Goal: Communication & Community: Share content

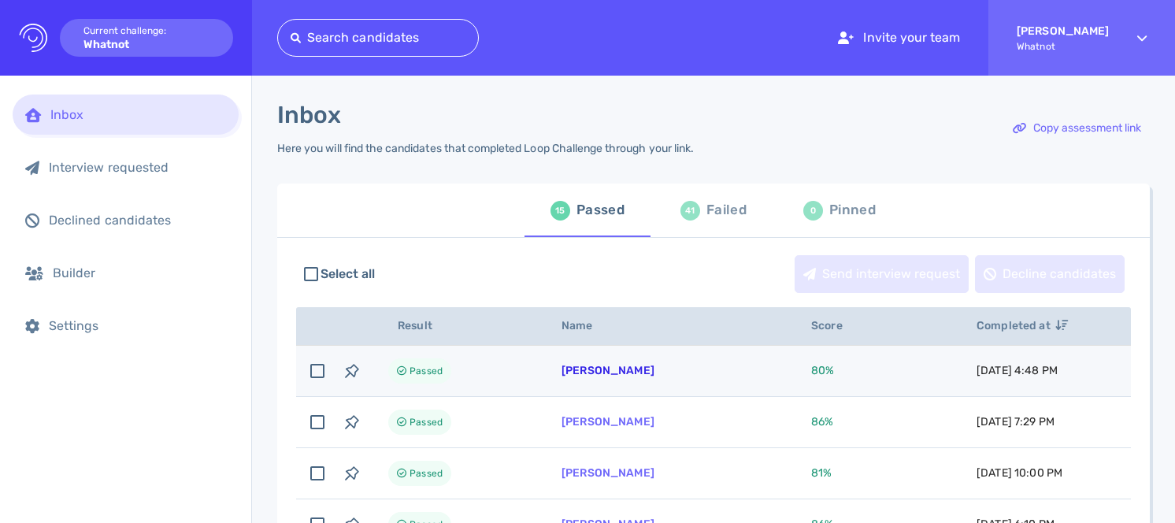
click at [633, 365] on link "[PERSON_NAME]" at bounding box center [608, 370] width 93 height 13
click at [638, 373] on link "Sharday Thomas" at bounding box center [608, 370] width 93 height 13
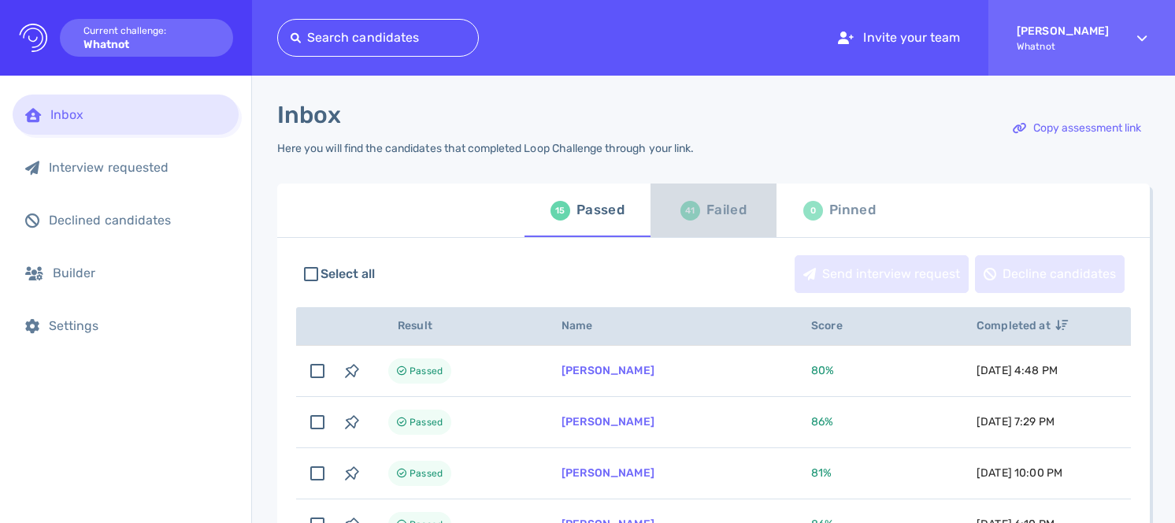
click at [714, 213] on div "Failed" at bounding box center [727, 210] width 40 height 24
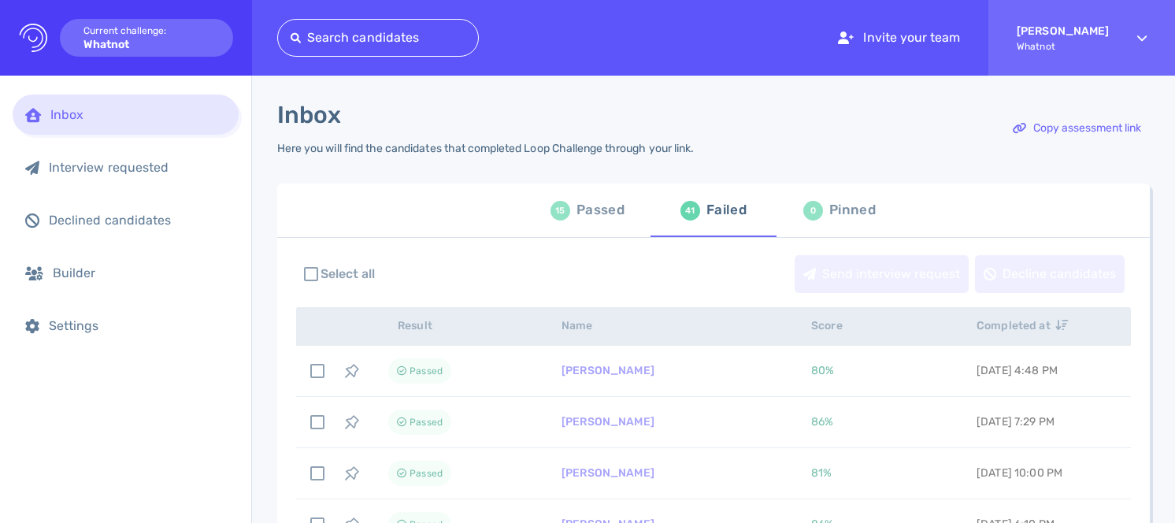
click at [720, 213] on div "Failed" at bounding box center [727, 210] width 40 height 24
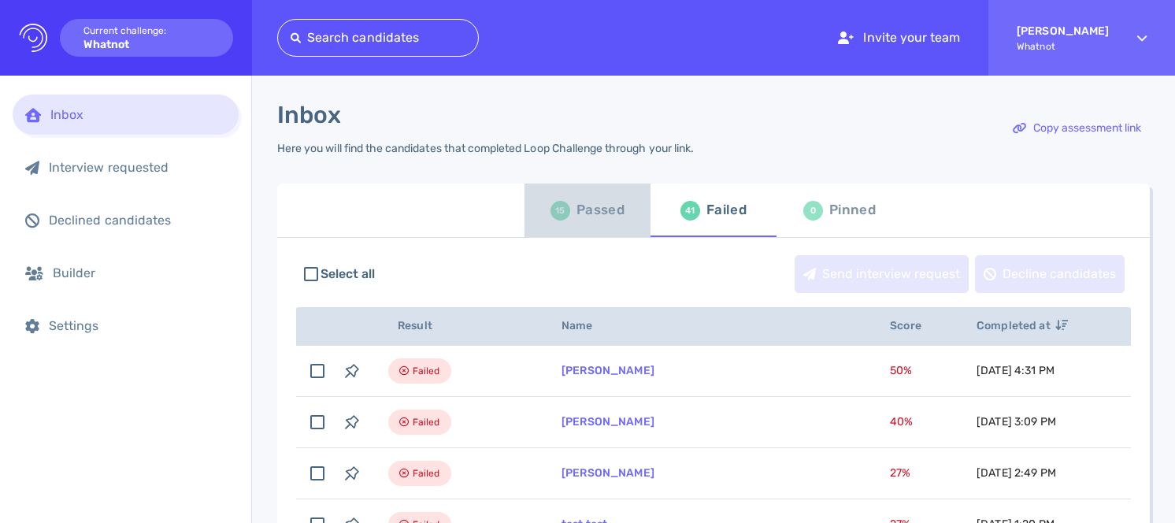
click at [602, 213] on div "Passed" at bounding box center [601, 210] width 48 height 24
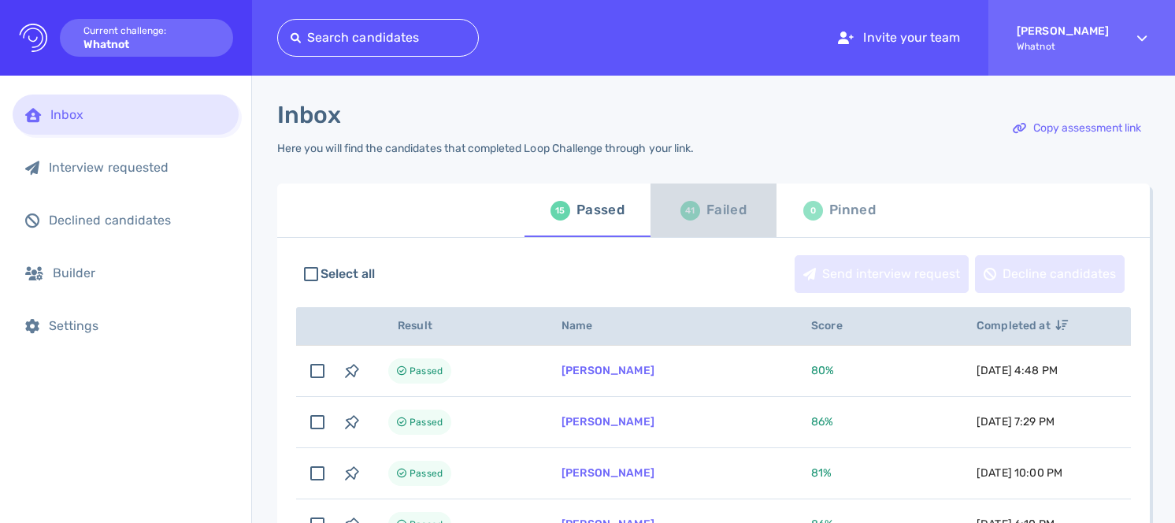
click at [702, 202] on div "41 Failed" at bounding box center [714, 210] width 66 height 44
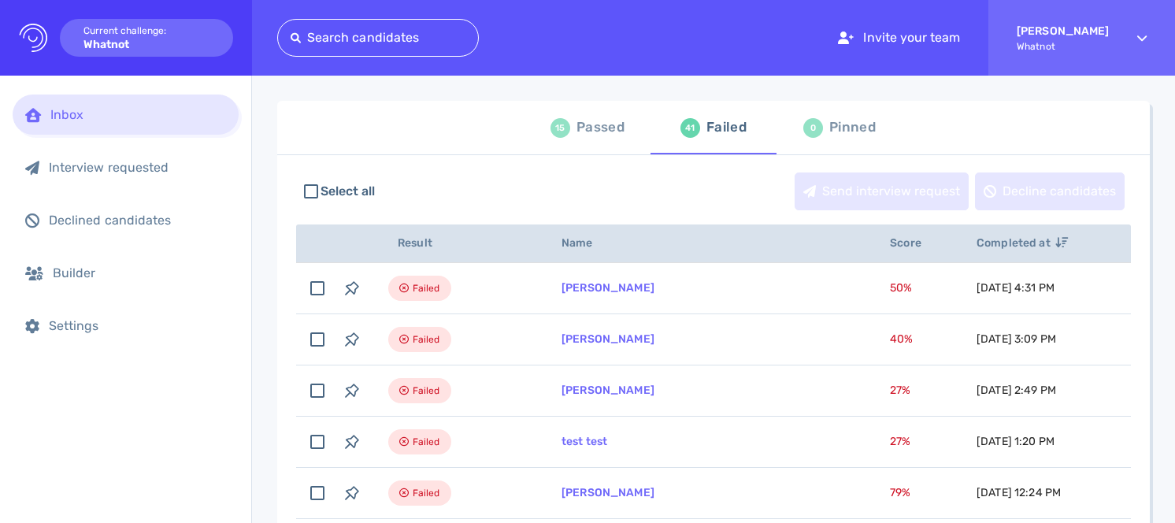
scroll to position [124, 0]
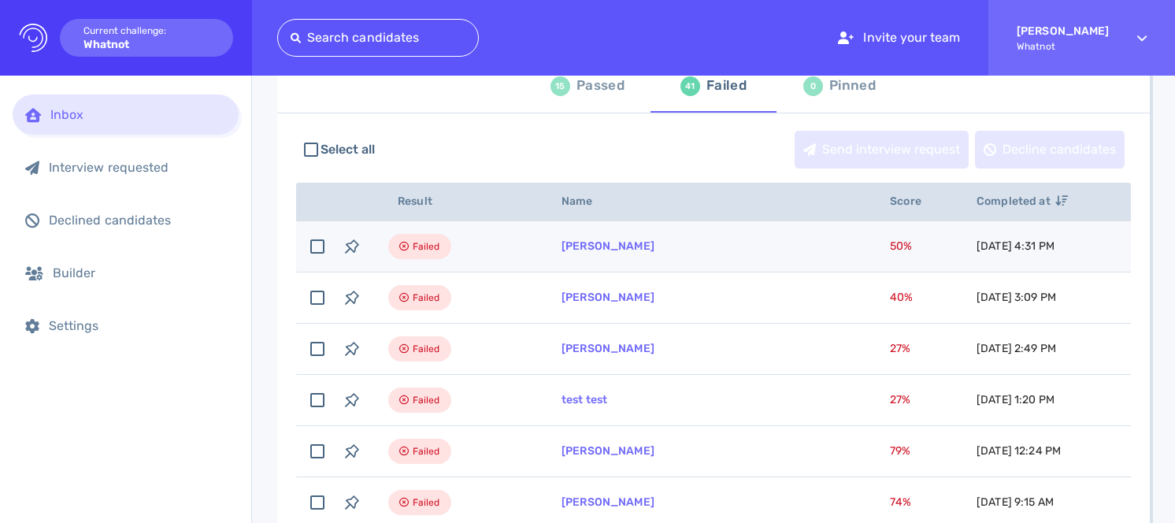
drag, startPoint x: 658, startPoint y: 250, endPoint x: 561, endPoint y: 250, distance: 96.9
click at [561, 250] on td "[PERSON_NAME]" at bounding box center [707, 246] width 328 height 51
checkbox input "true"
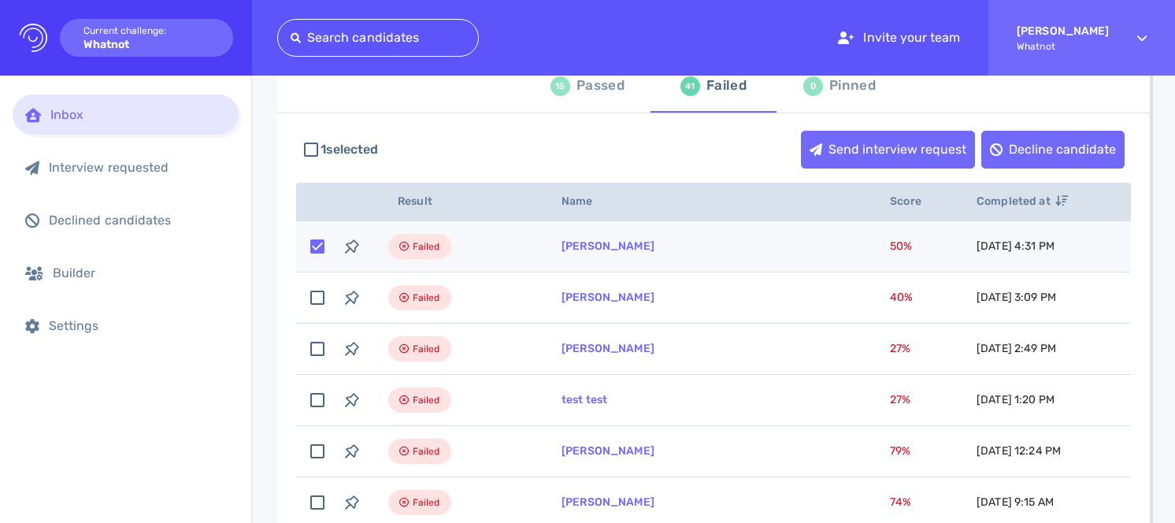
copy link "[PERSON_NAME]"
click at [605, 253] on link "[PERSON_NAME]" at bounding box center [608, 245] width 93 height 13
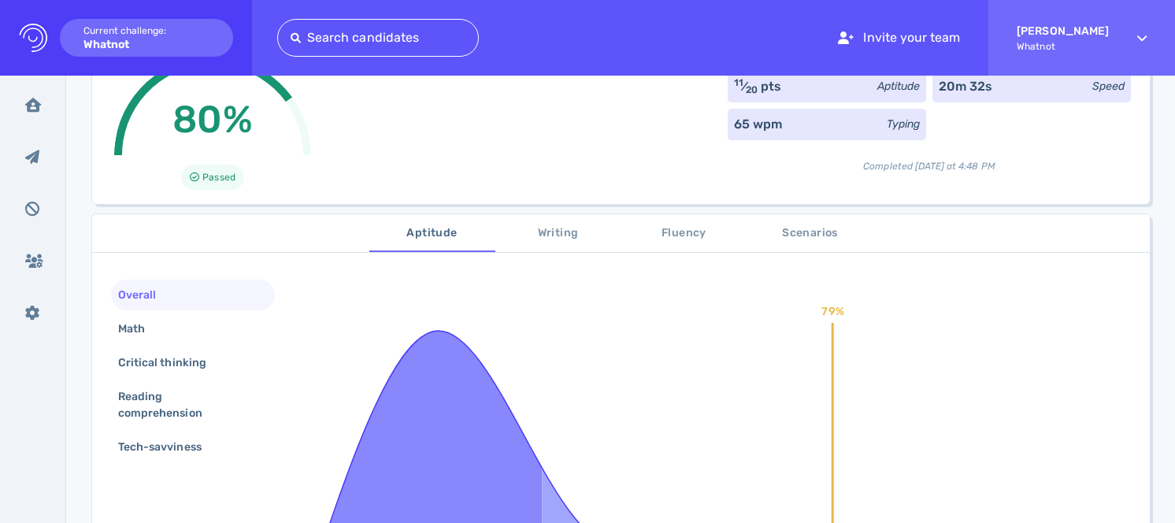
scroll to position [121, 0]
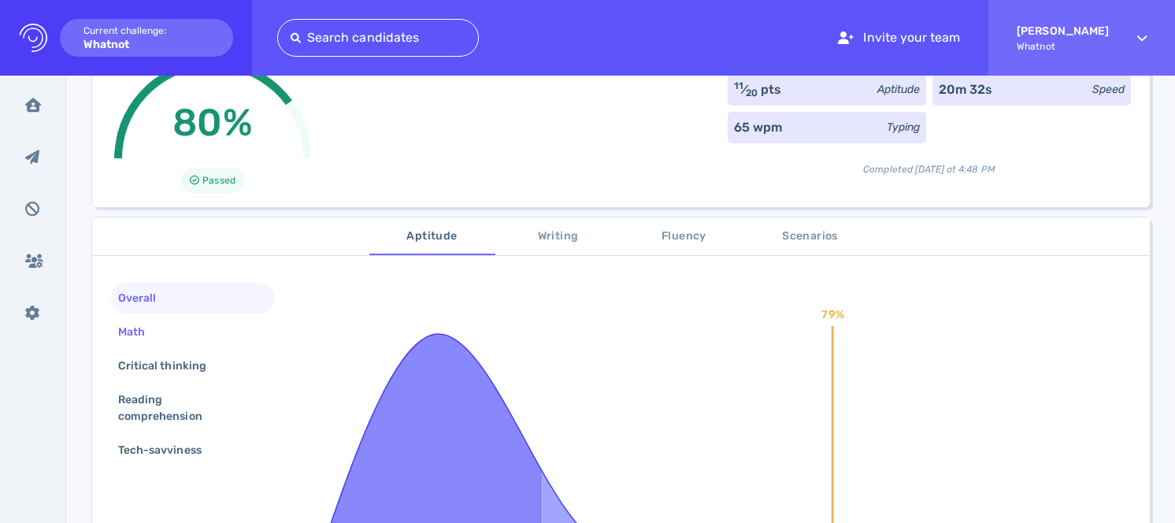
click at [201, 332] on div "Math" at bounding box center [193, 332] width 164 height 31
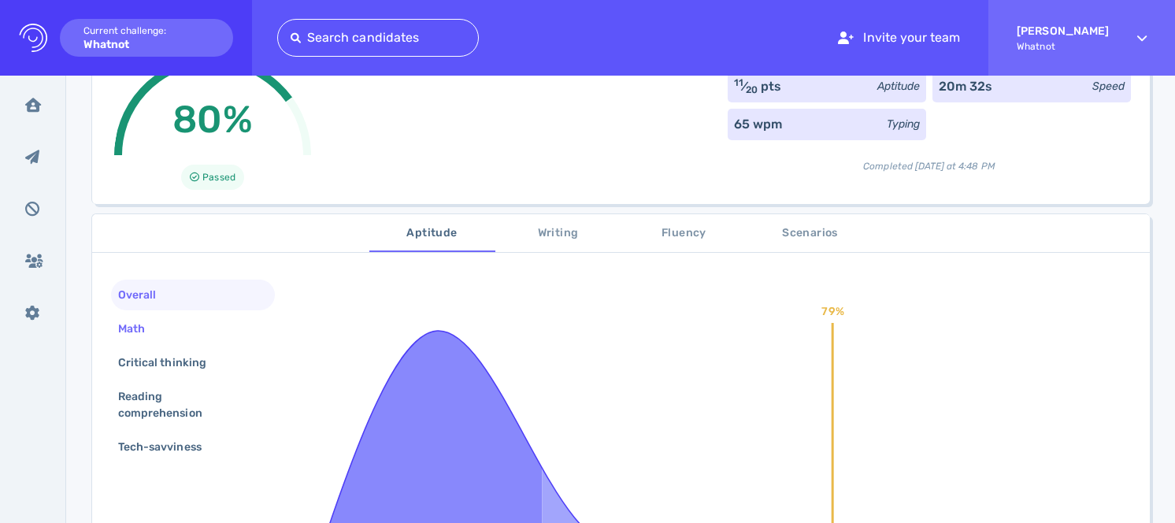
scroll to position [140, 0]
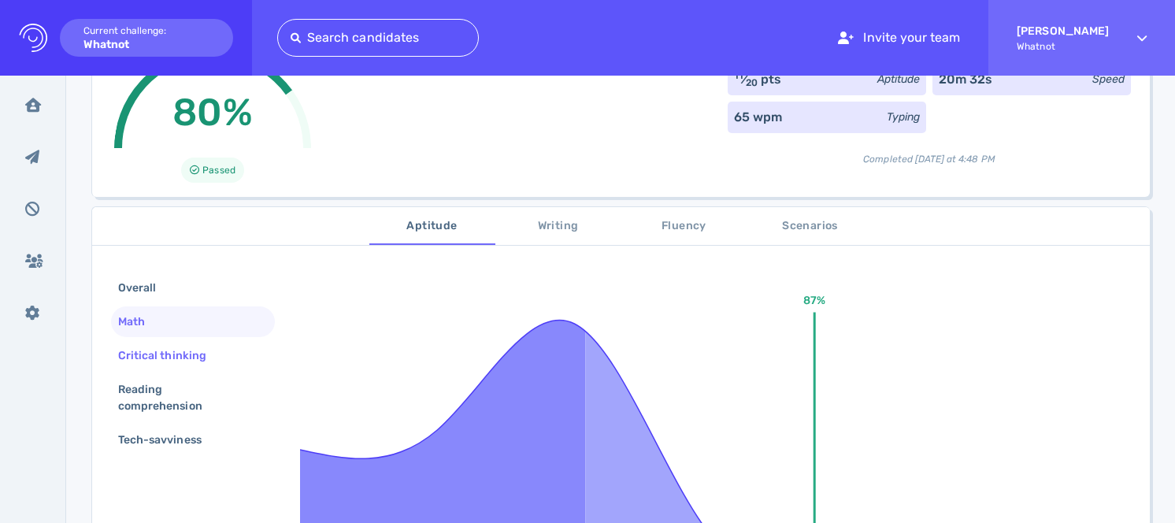
click at [195, 346] on div "Critical thinking" at bounding box center [170, 355] width 110 height 23
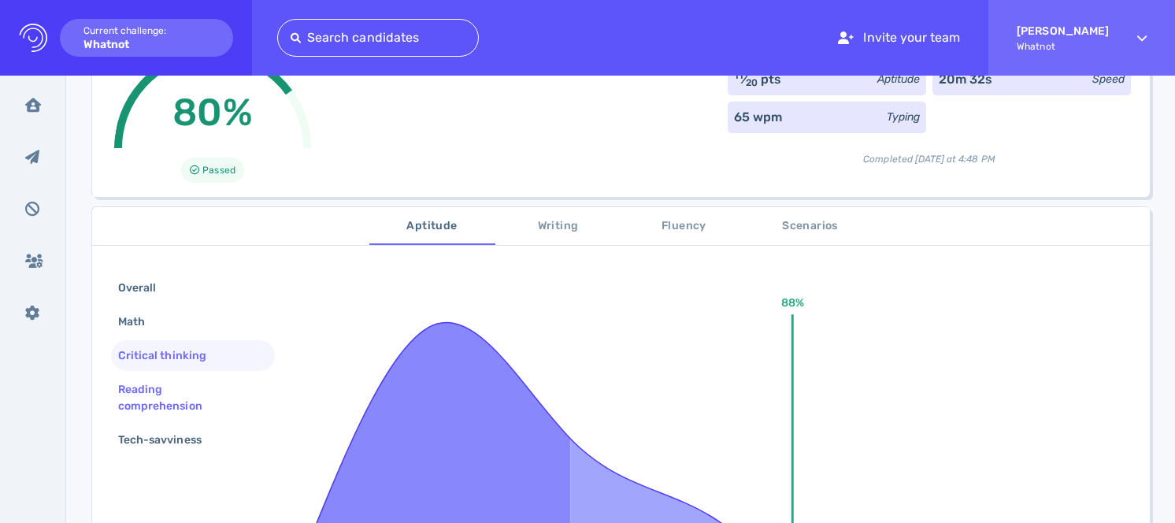
click at [193, 384] on div "Reading comprehension" at bounding box center [186, 397] width 143 height 39
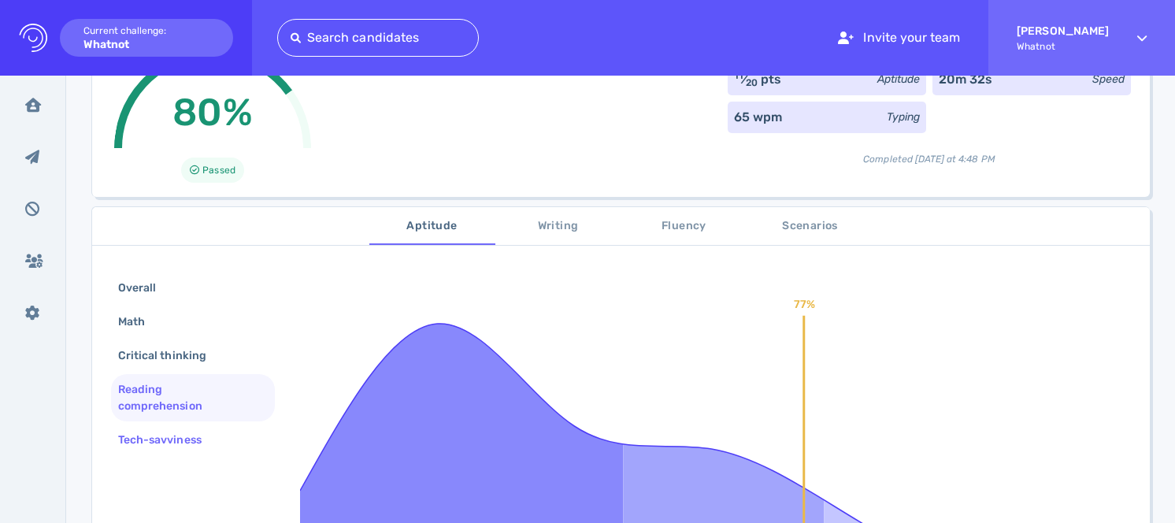
click at [192, 430] on div "Tech-savviness" at bounding box center [168, 439] width 106 height 23
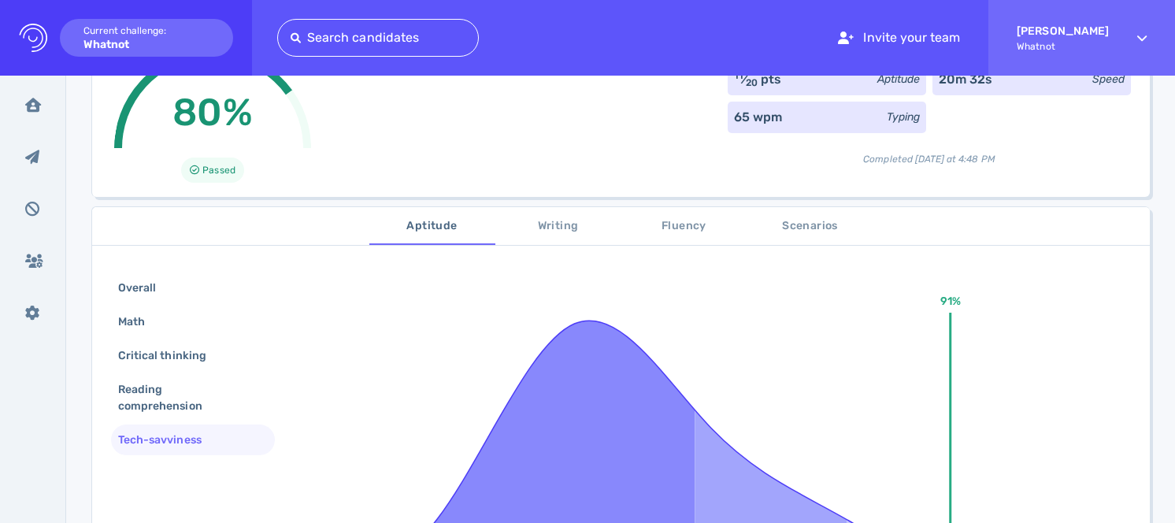
click at [551, 247] on div "Aptitude Writing Fluency Scenarios Overall Math Critical thinking Reading compr…" at bounding box center [621, 515] width 1058 height 617
click at [554, 228] on span "Writing" at bounding box center [558, 227] width 107 height 20
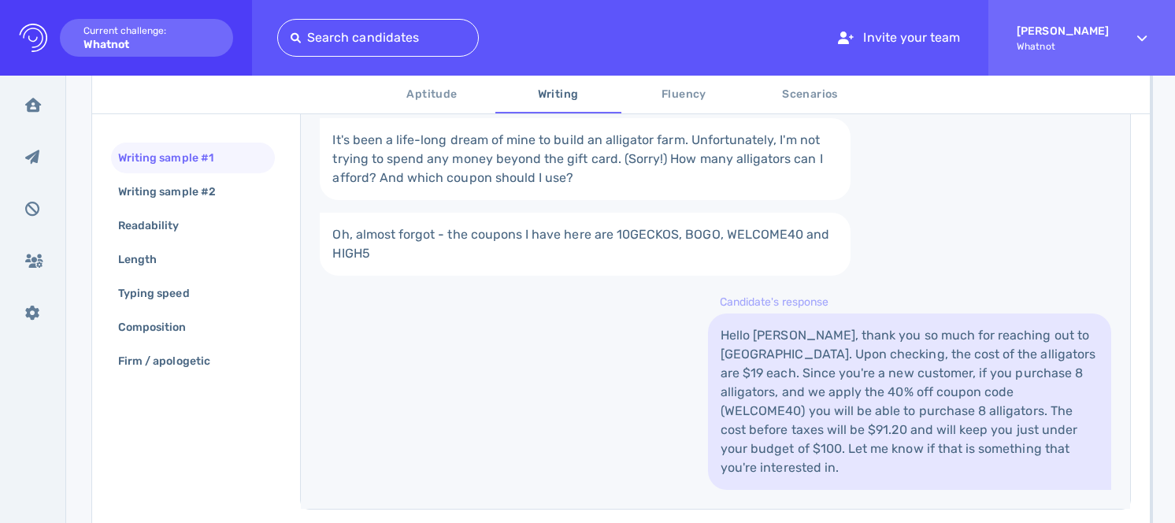
scroll to position [553, 0]
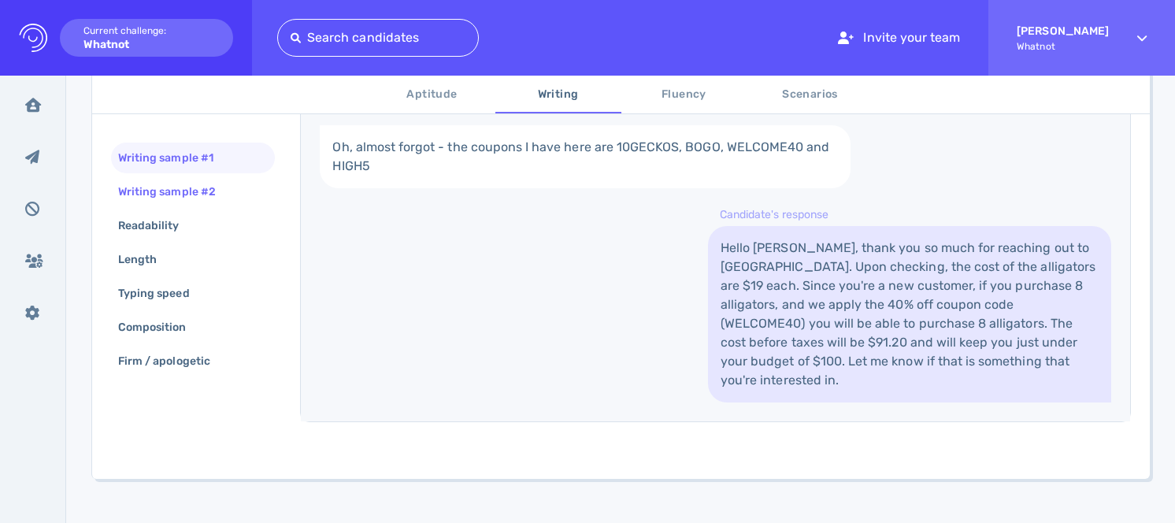
click at [226, 179] on div "Writing sample #2" at bounding box center [193, 191] width 164 height 31
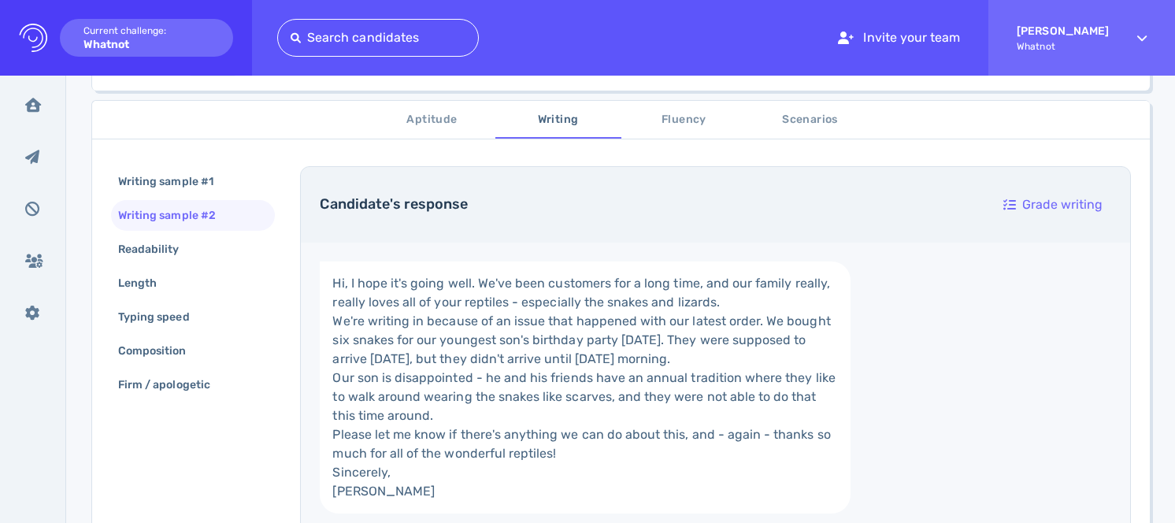
scroll to position [158, 0]
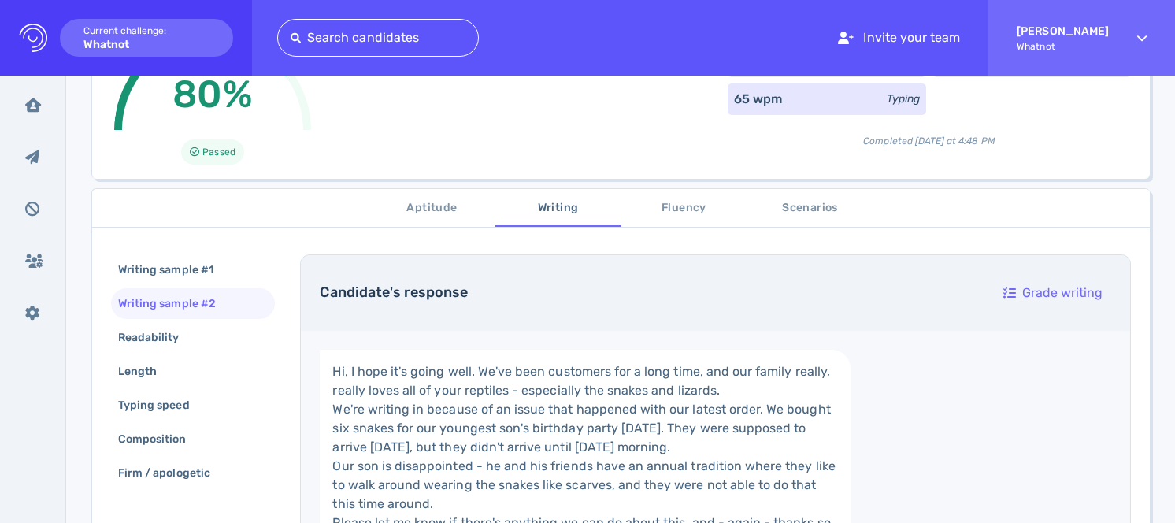
click at [791, 202] on span "Scenarios" at bounding box center [810, 208] width 107 height 20
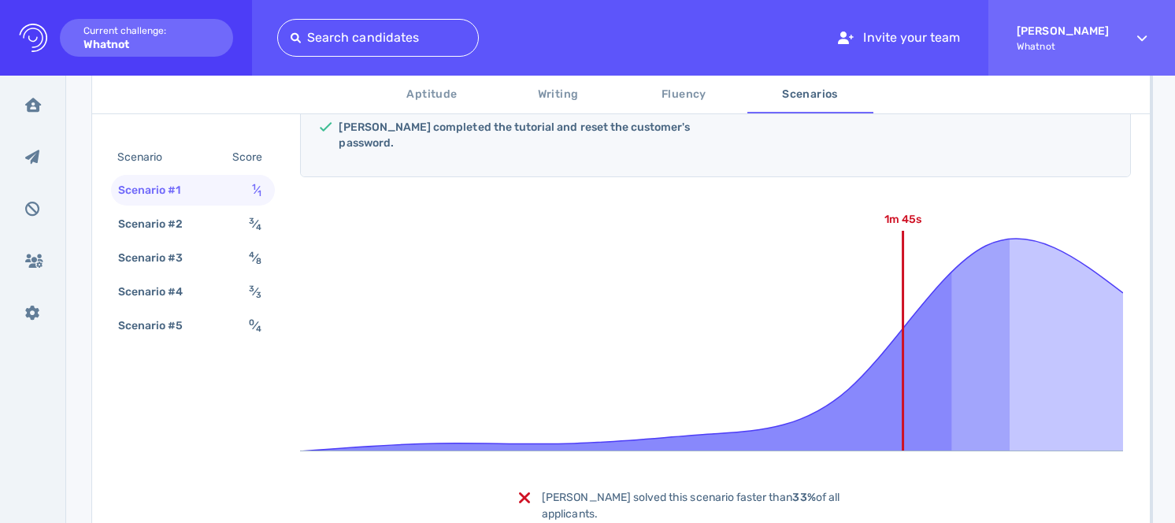
scroll to position [408, 0]
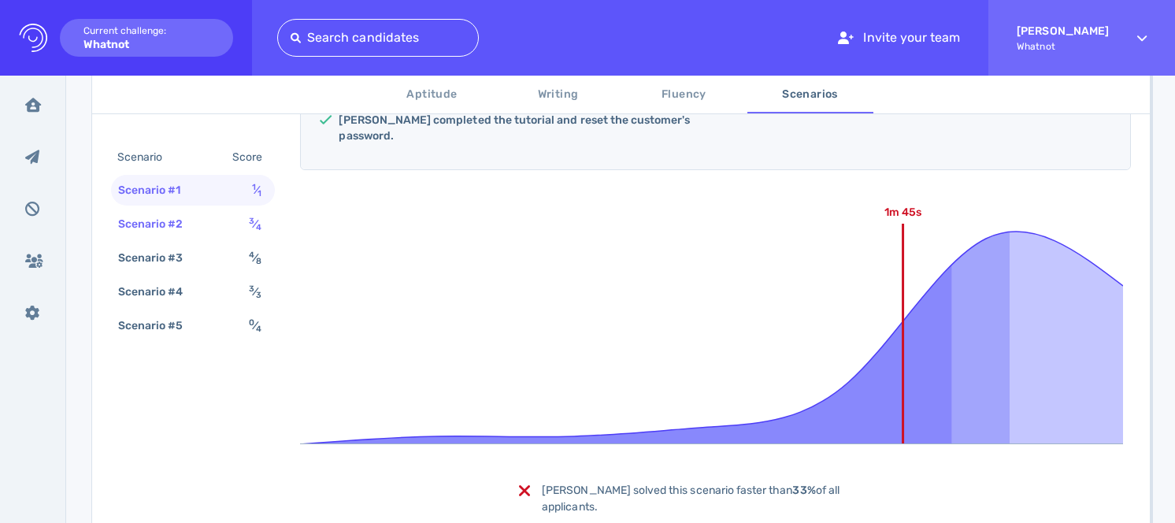
click at [228, 228] on div "Scenario #2 3 ⁄ 4" at bounding box center [193, 224] width 164 height 31
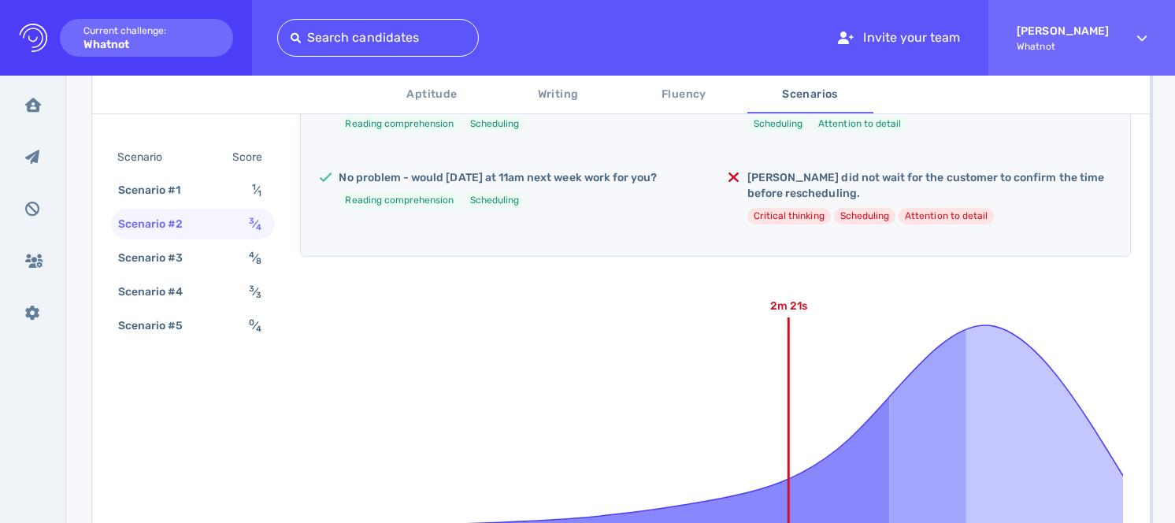
scroll to position [444, 0]
click at [258, 254] on span "4 ⁄ 8" at bounding box center [255, 257] width 13 height 13
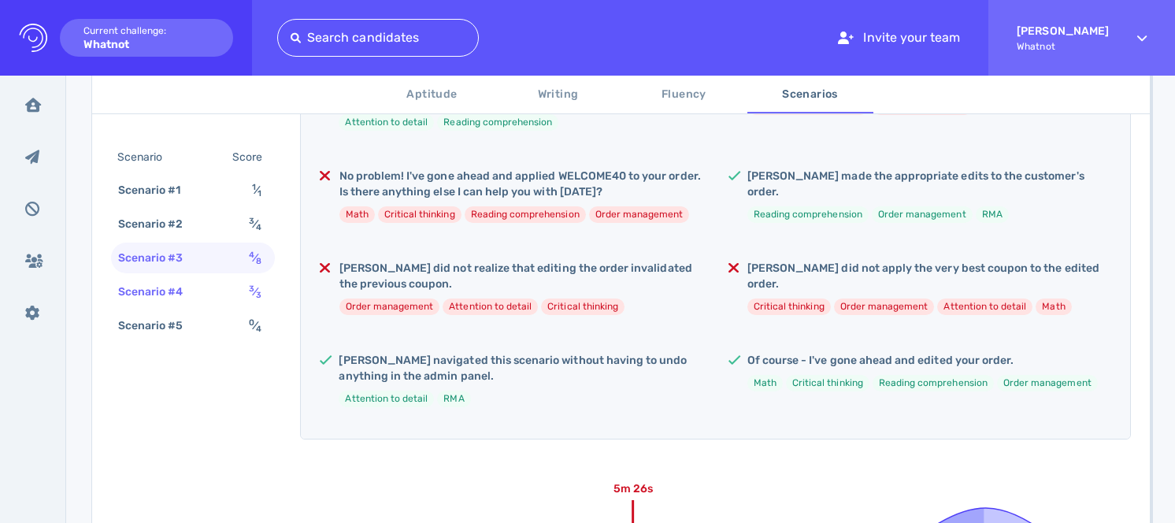
click at [256, 298] on sub "3" at bounding box center [259, 295] width 6 height 10
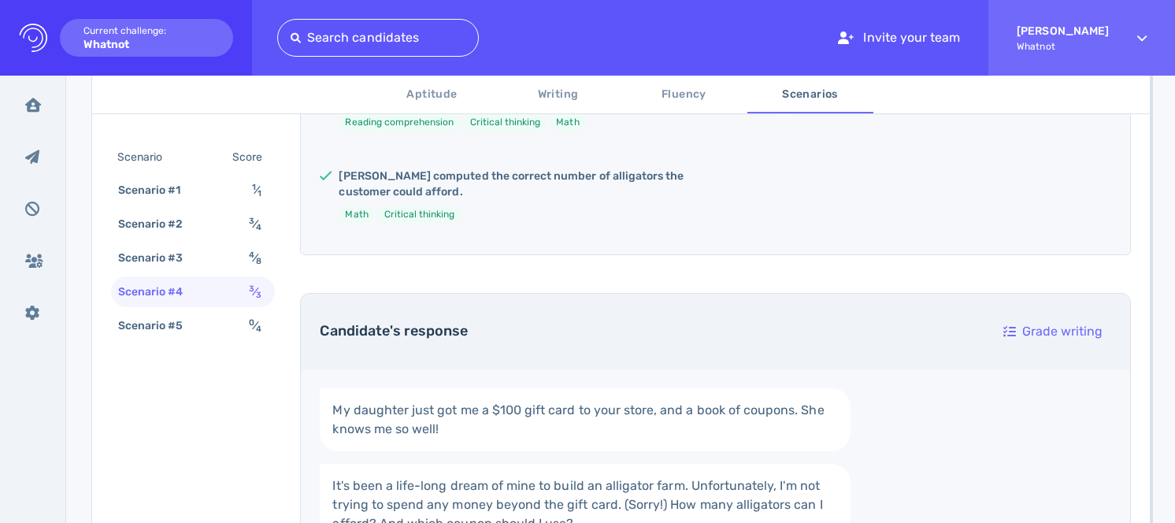
click at [255, 309] on div "Scenario Score Scenario #1 1 ⁄ 1 Scenario #2 3 ⁄ 4 Scenario #3 4 ⁄ 8 Scenario #…" at bounding box center [193, 244] width 164 height 202
click at [255, 313] on div "Scenario #5 0 ⁄ 4" at bounding box center [193, 325] width 164 height 31
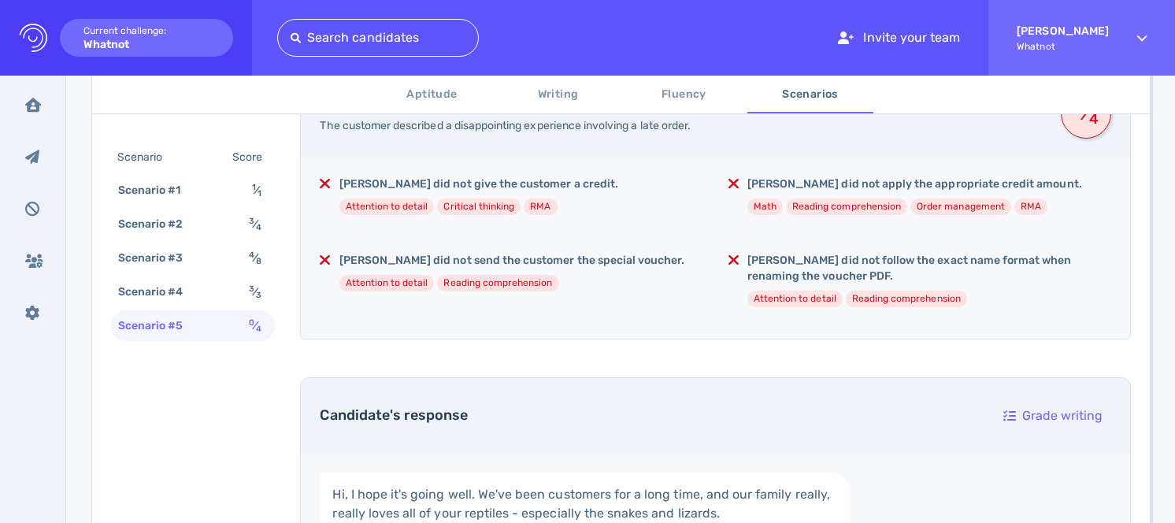
scroll to position [257, 0]
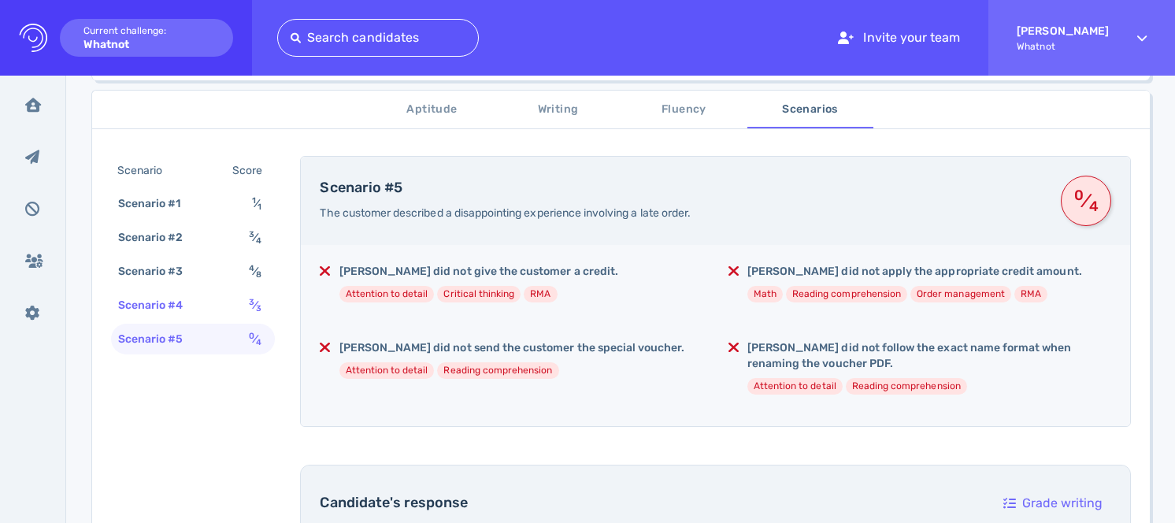
click at [178, 302] on div "Scenario #4" at bounding box center [158, 305] width 87 height 23
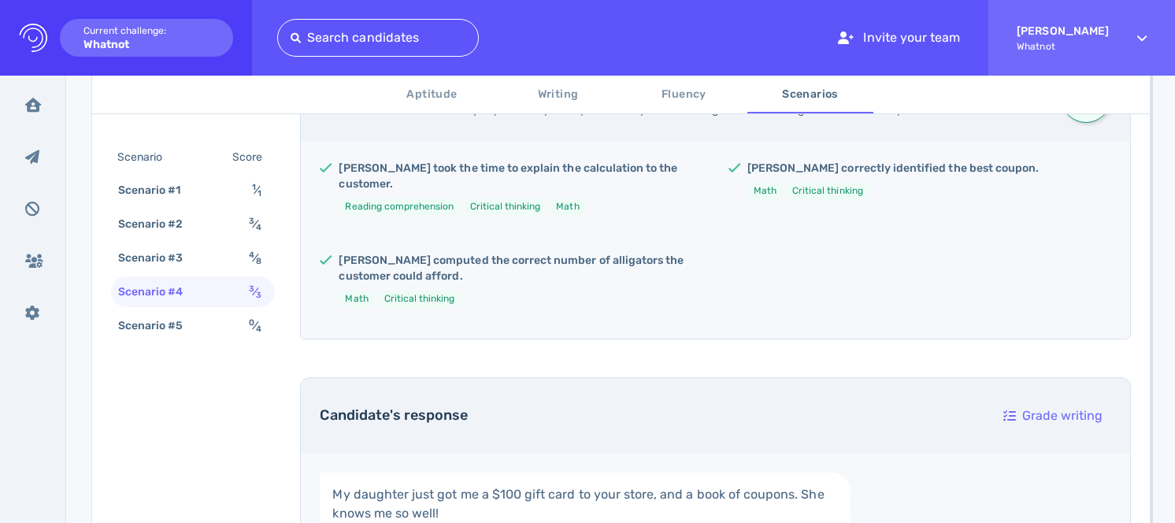
scroll to position [346, 0]
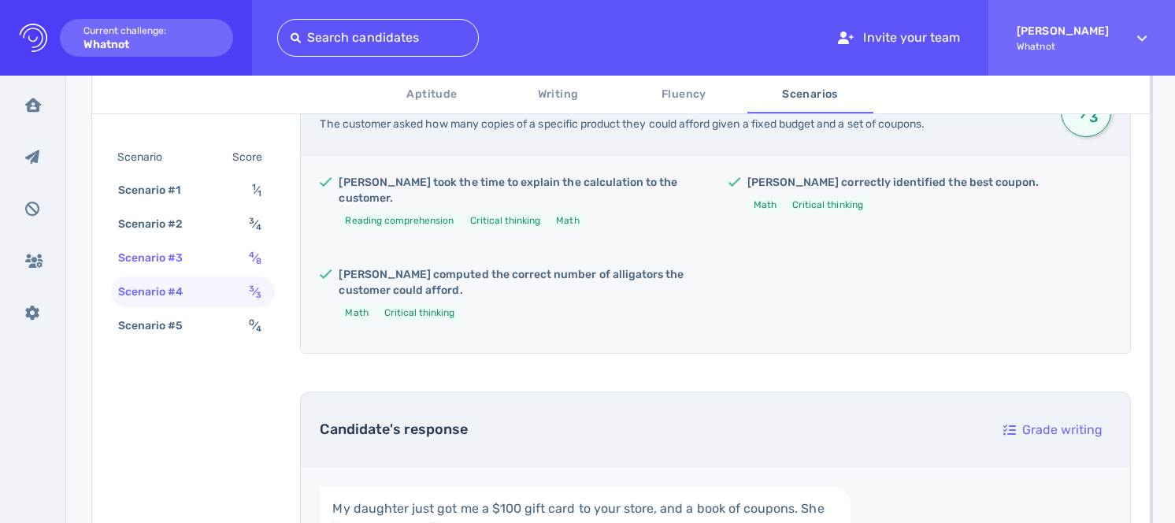
click at [217, 258] on div "Scenario #3 4 ⁄ 8" at bounding box center [193, 258] width 164 height 31
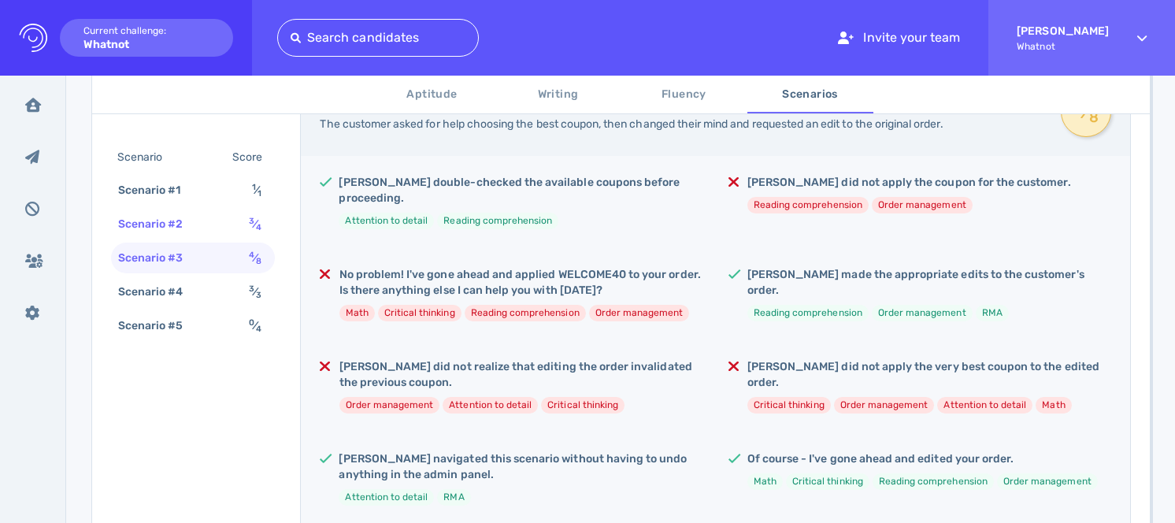
click at [247, 221] on div "3 ⁄ 4" at bounding box center [258, 224] width 25 height 23
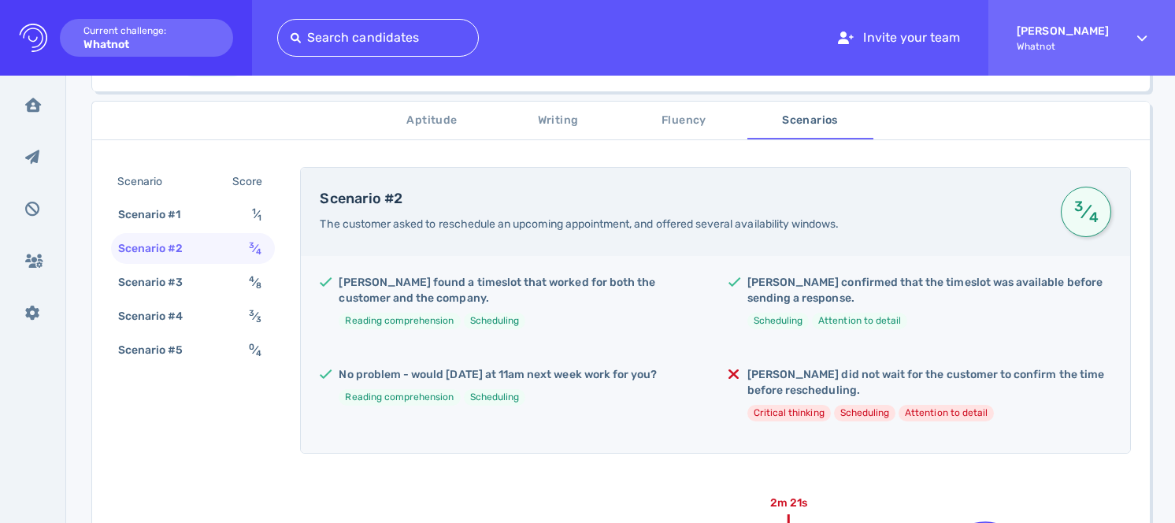
scroll to position [88, 0]
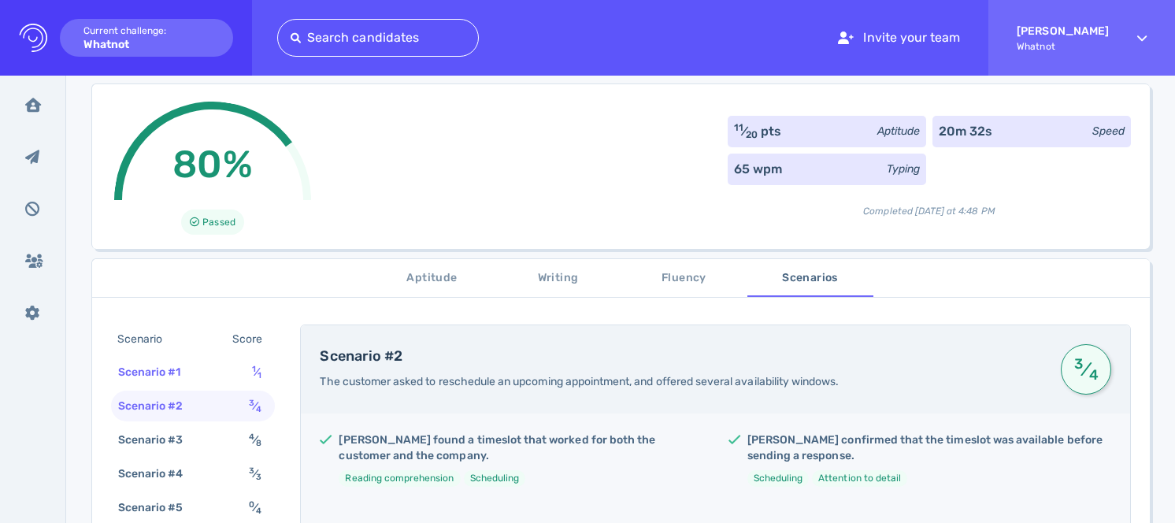
click at [254, 369] on sup "1" at bounding box center [254, 369] width 4 height 10
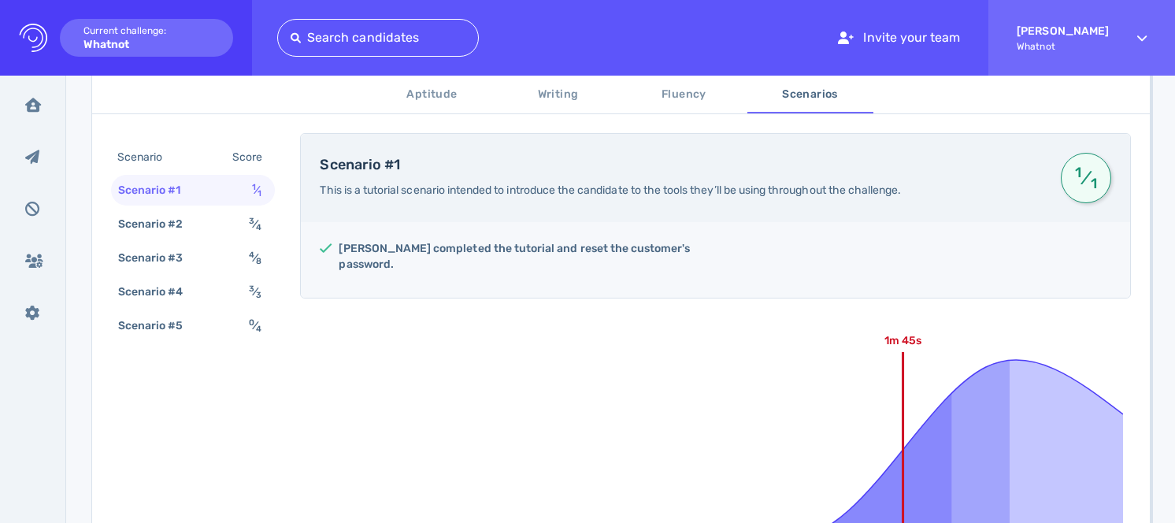
scroll to position [282, 0]
click at [257, 299] on sub "3" at bounding box center [259, 295] width 6 height 10
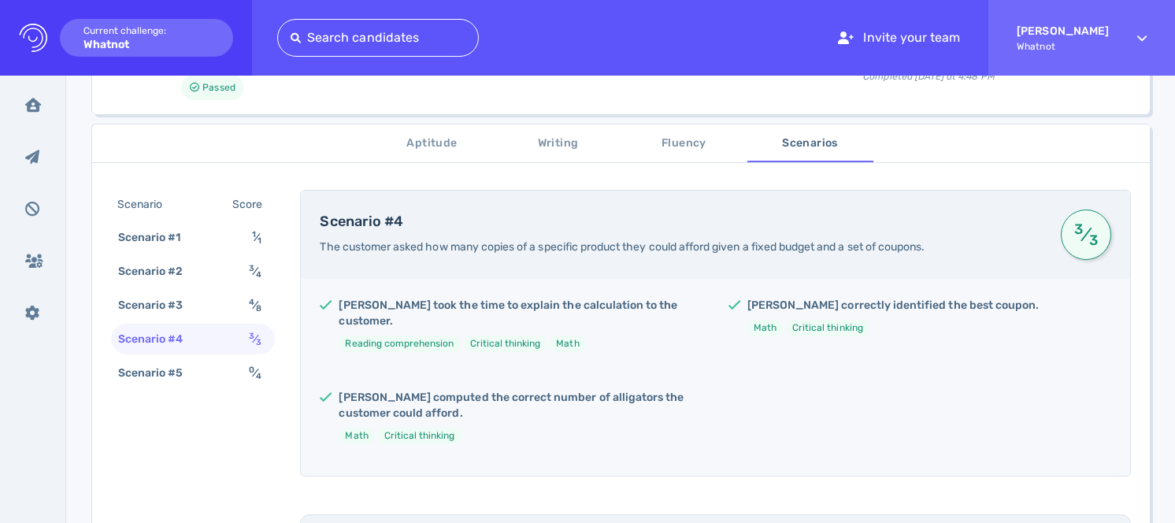
scroll to position [0, 0]
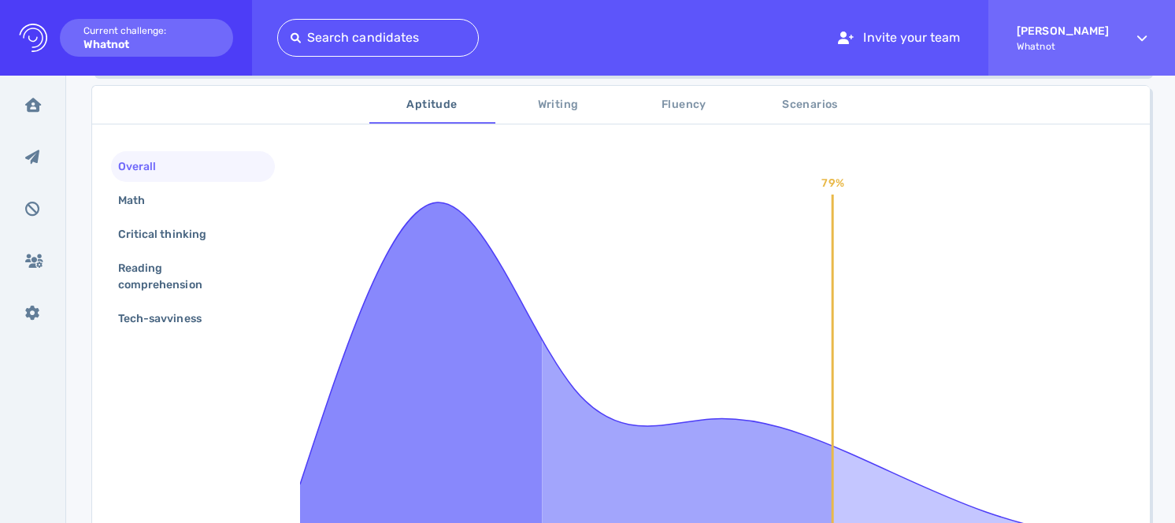
scroll to position [258, 0]
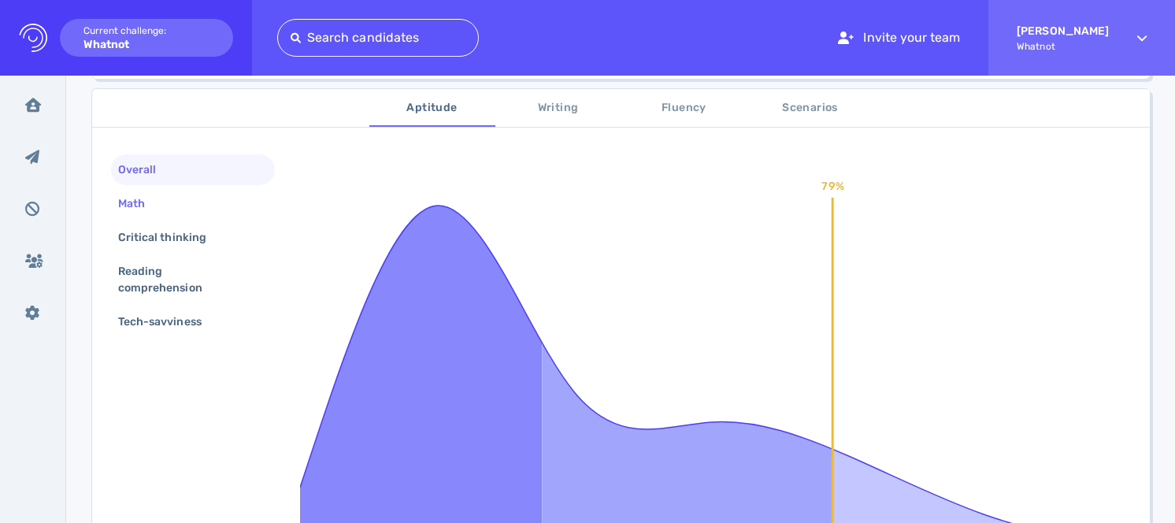
click at [214, 203] on div "Math" at bounding box center [193, 203] width 164 height 31
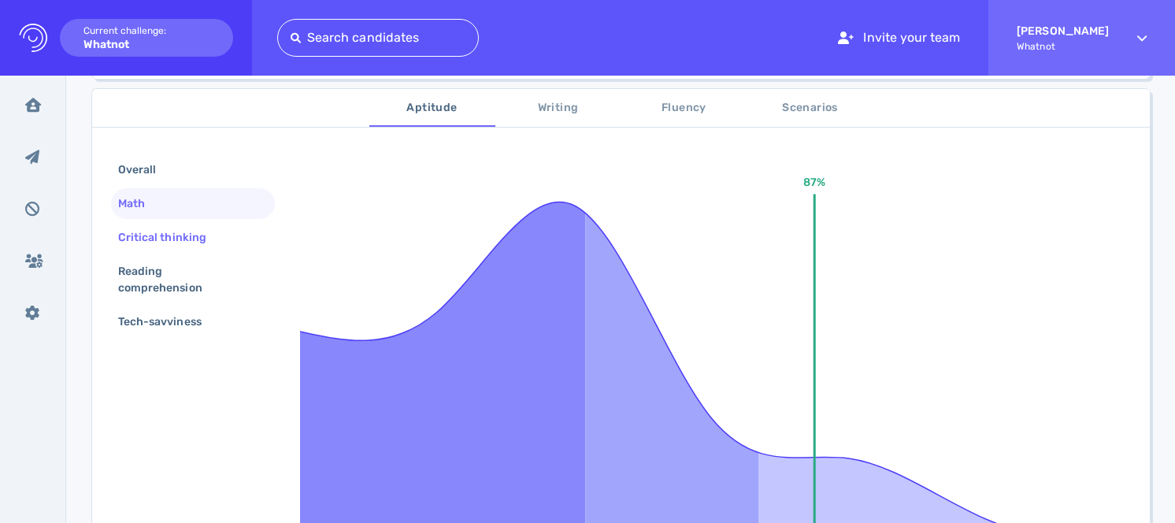
click at [212, 234] on div "Critical thinking" at bounding box center [170, 237] width 110 height 23
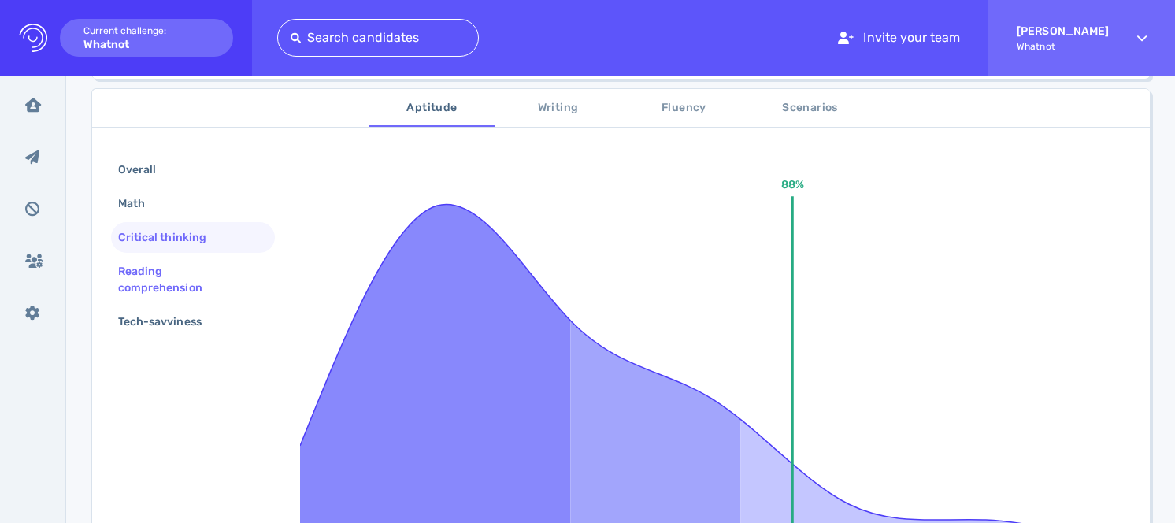
drag, startPoint x: 208, startPoint y: 273, endPoint x: 209, endPoint y: 285, distance: 12.6
click at [208, 273] on div "Reading comprehension" at bounding box center [186, 279] width 143 height 39
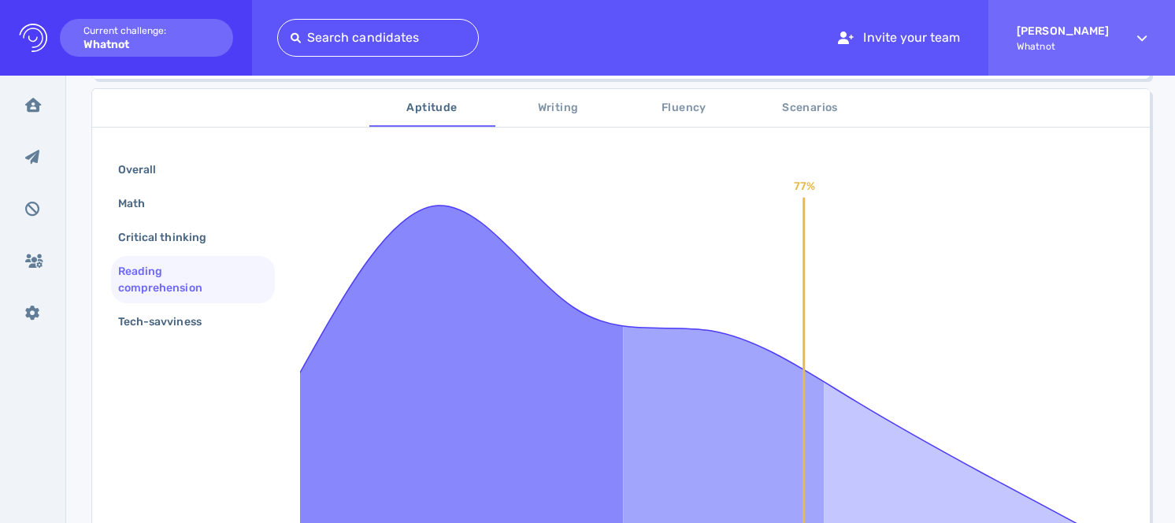
click at [210, 299] on div "Reading comprehension" at bounding box center [186, 279] width 143 height 39
click at [210, 313] on div "Tech-savviness" at bounding box center [168, 321] width 106 height 23
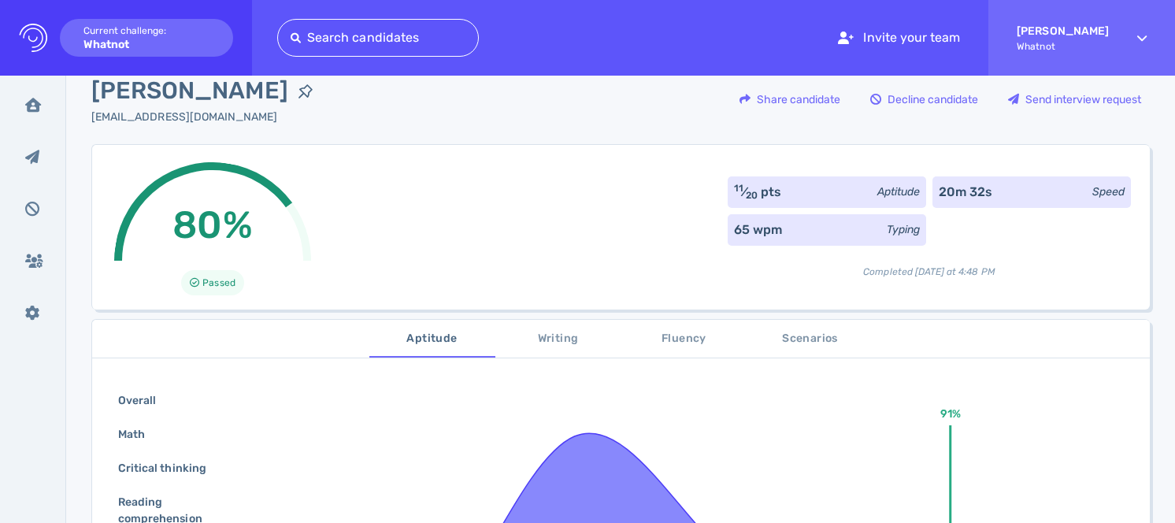
scroll to position [0, 0]
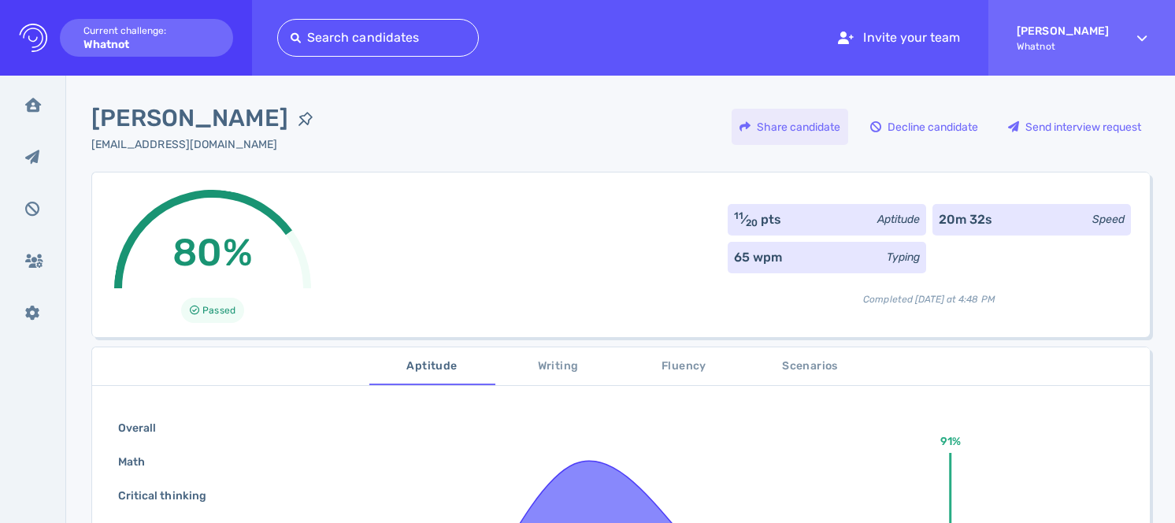
click at [811, 134] on div "Share candidate" at bounding box center [790, 127] width 117 height 36
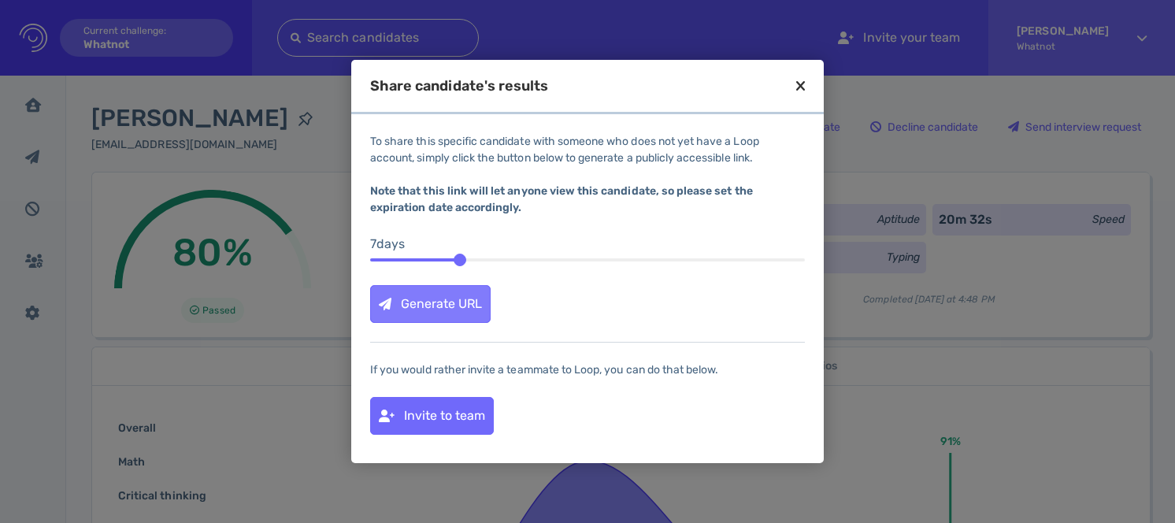
click at [425, 298] on div "Generate URL" at bounding box center [430, 304] width 119 height 36
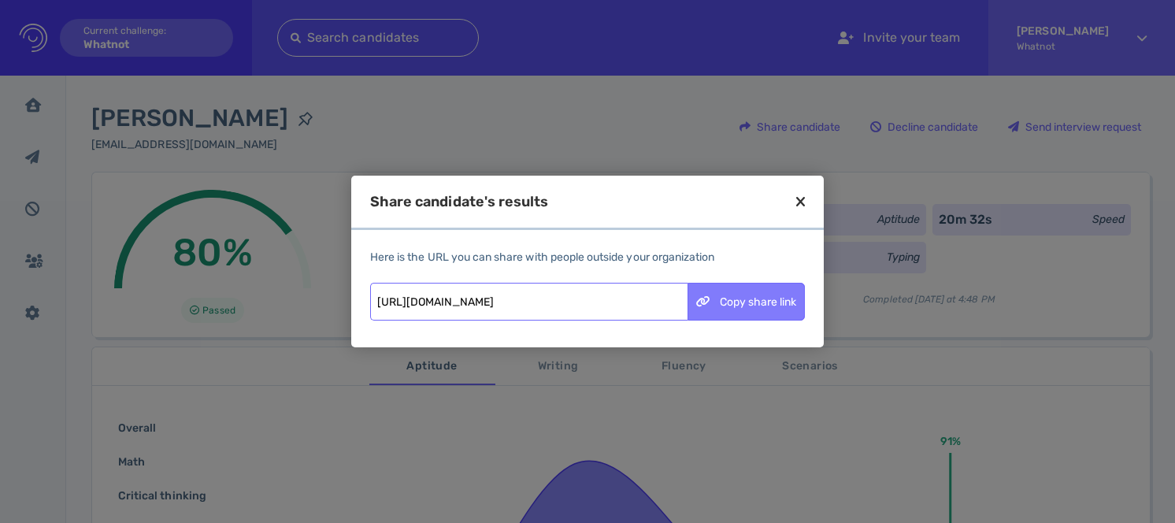
click at [732, 303] on div "Copy share link" at bounding box center [746, 302] width 116 height 36
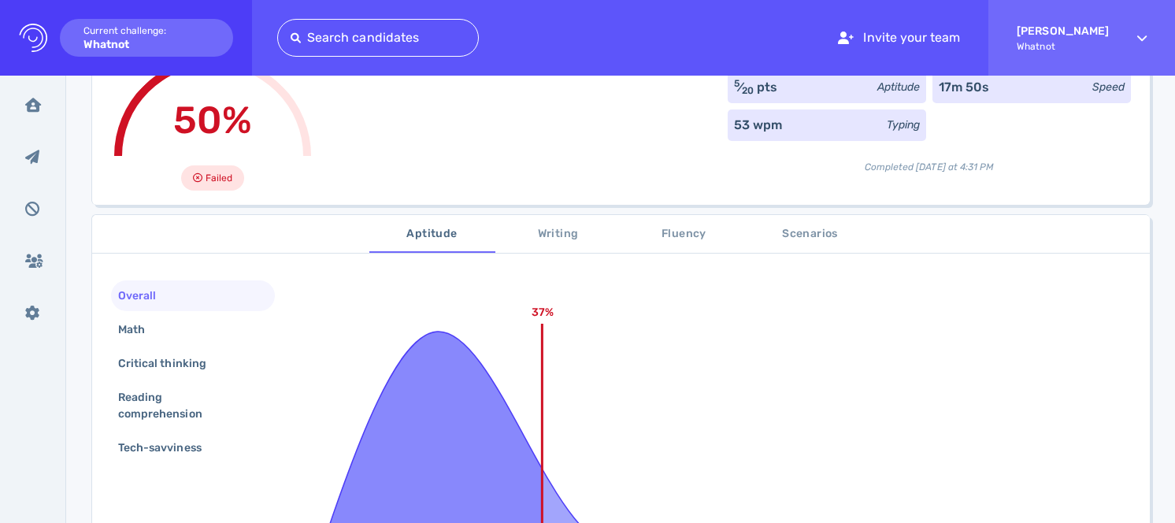
scroll to position [135, 0]
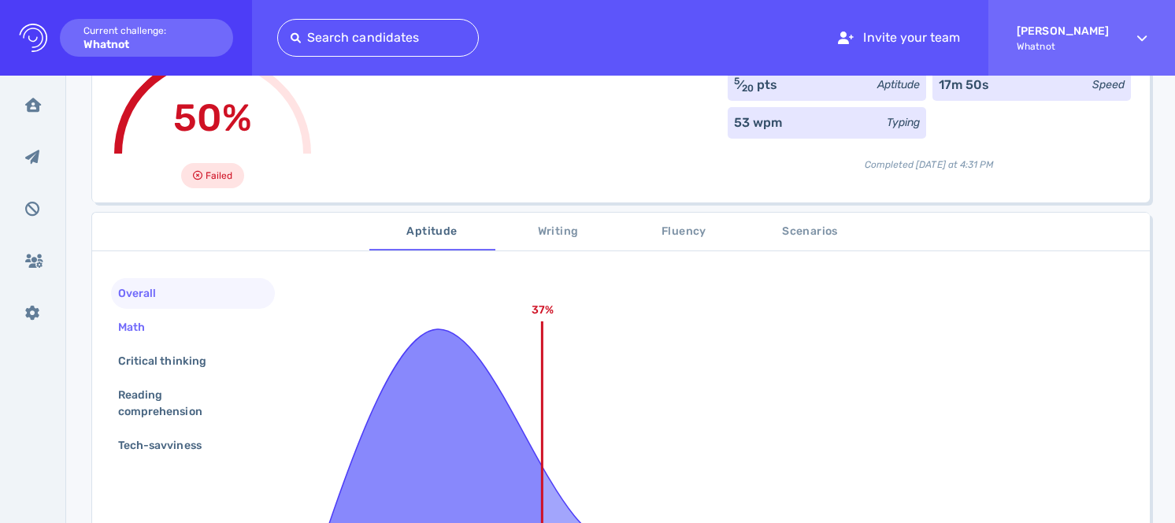
click at [156, 318] on div "Math" at bounding box center [139, 327] width 49 height 23
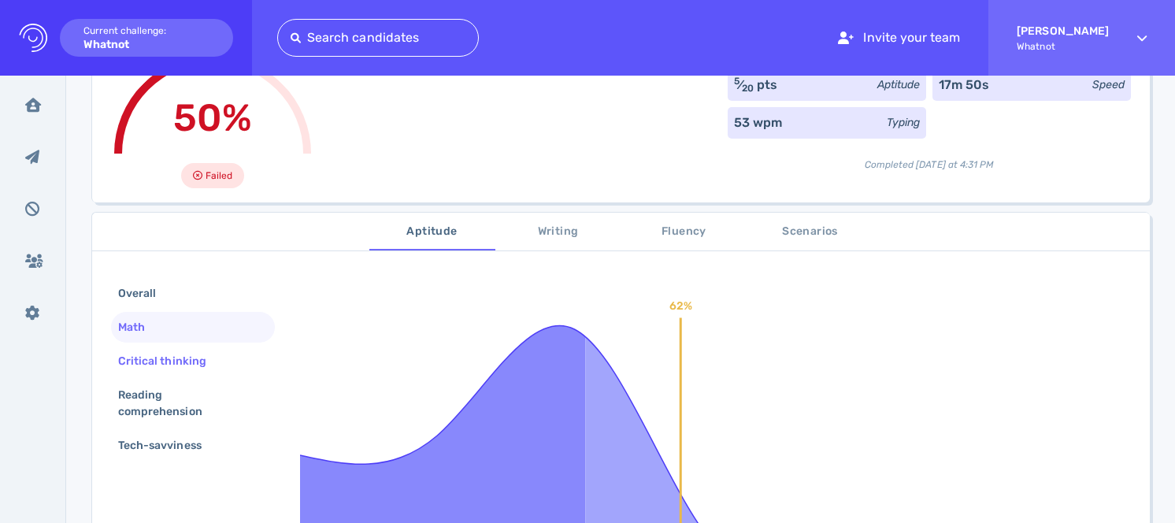
click at [169, 354] on div "Critical thinking" at bounding box center [170, 361] width 110 height 23
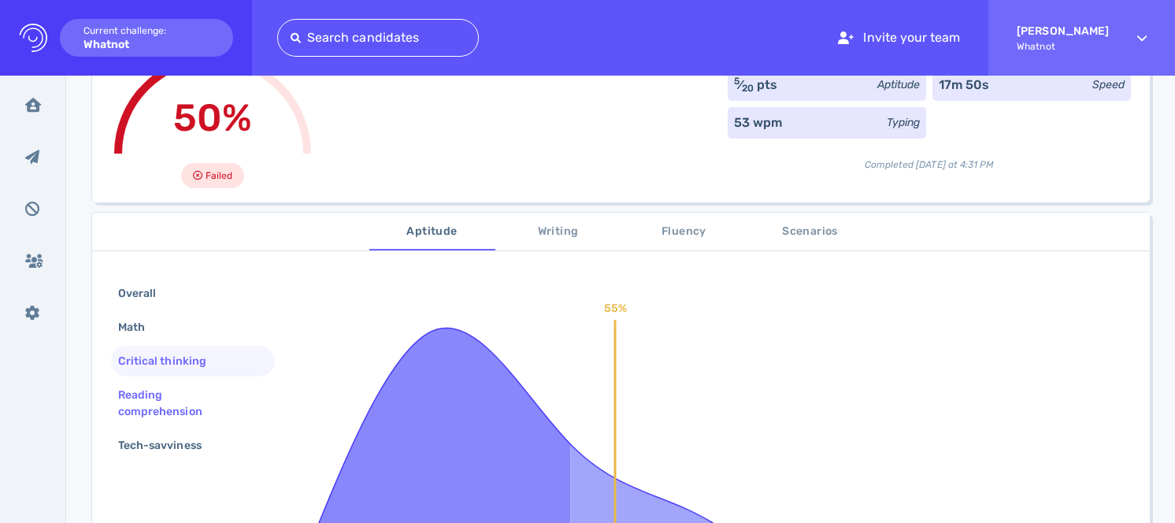
click at [177, 400] on div "Reading comprehension" at bounding box center [186, 403] width 143 height 39
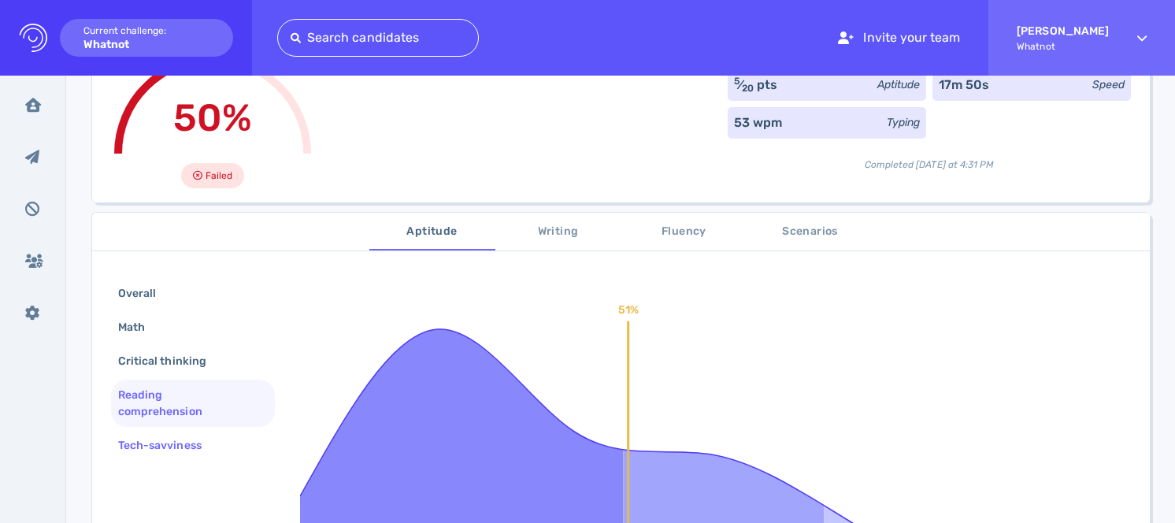
click at [184, 446] on div "Tech-savviness" at bounding box center [168, 445] width 106 height 23
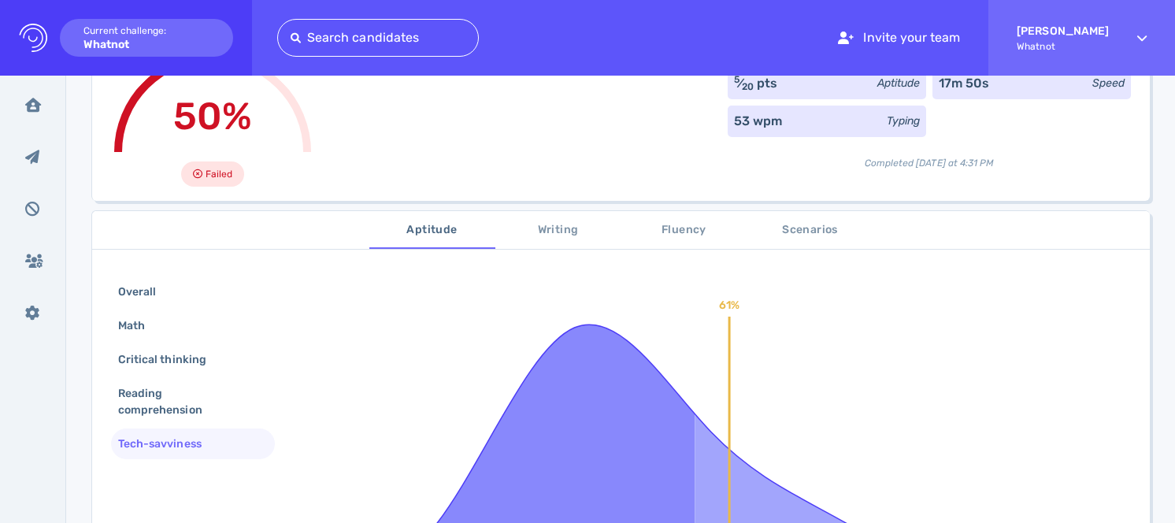
scroll to position [122, 0]
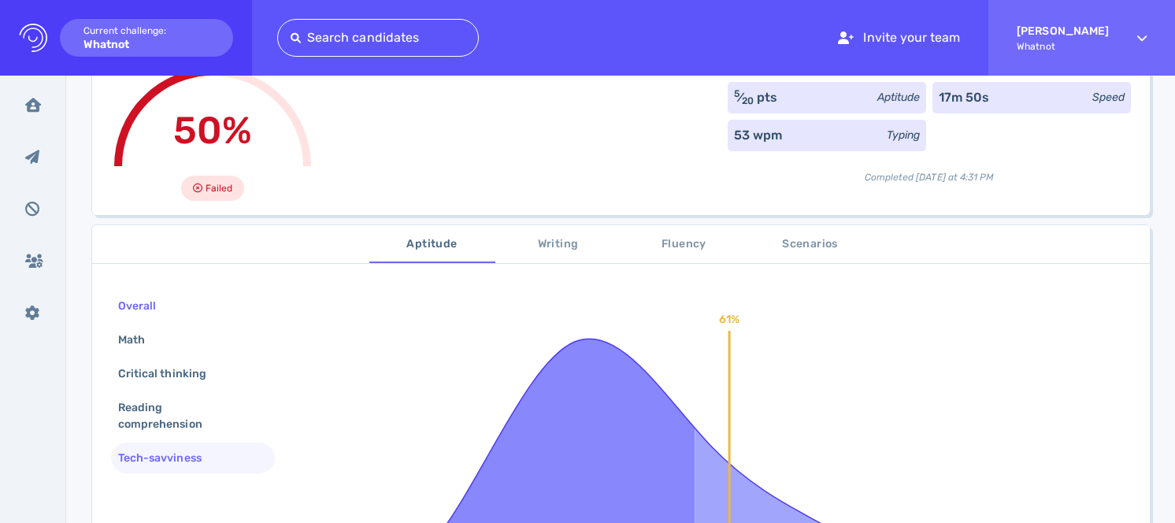
click at [176, 307] on div "Overall" at bounding box center [193, 306] width 164 height 31
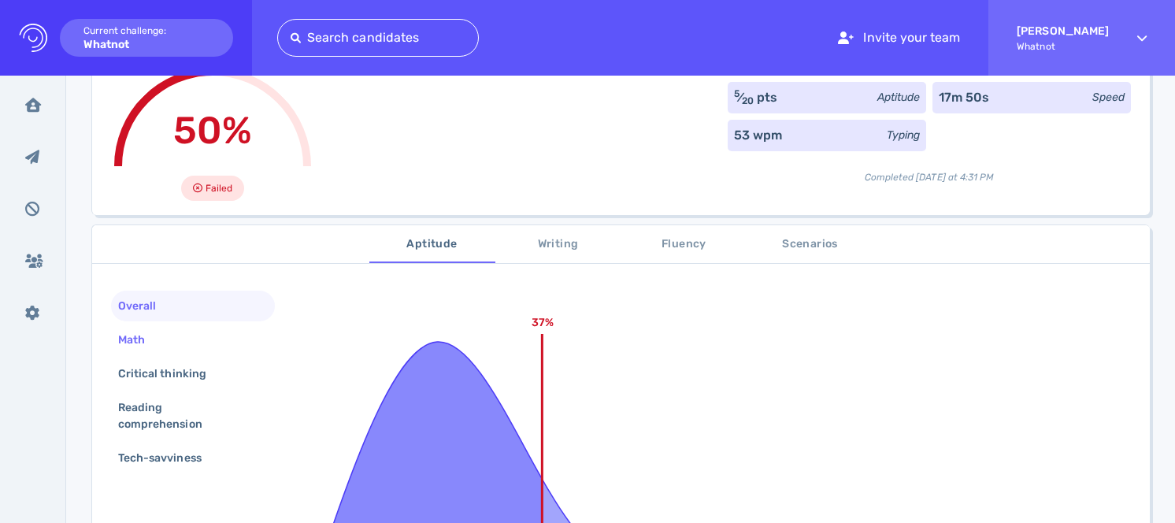
click at [176, 335] on div "Math" at bounding box center [193, 340] width 164 height 31
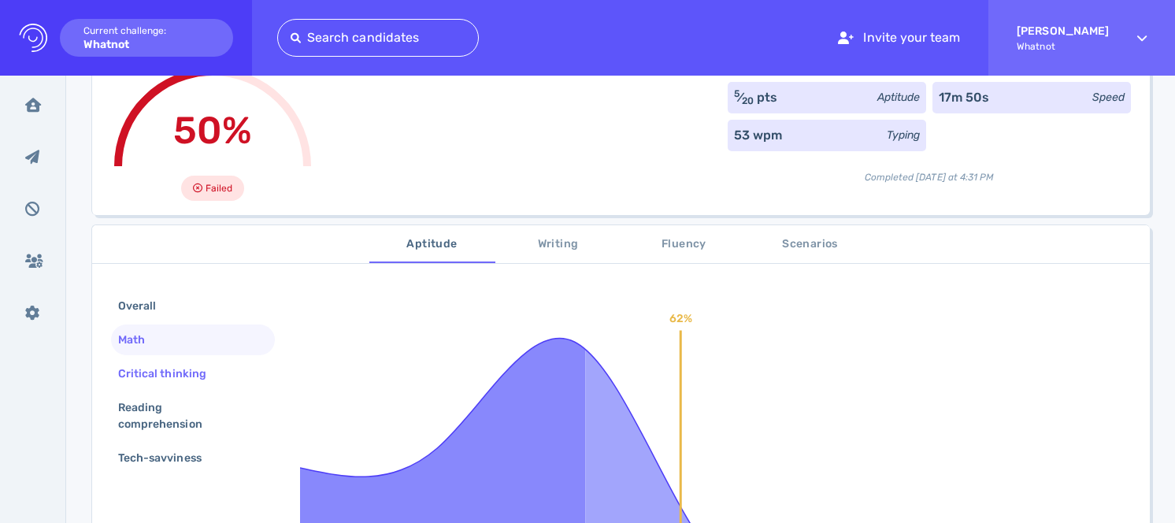
click at [195, 369] on div "Critical thinking" at bounding box center [170, 373] width 110 height 23
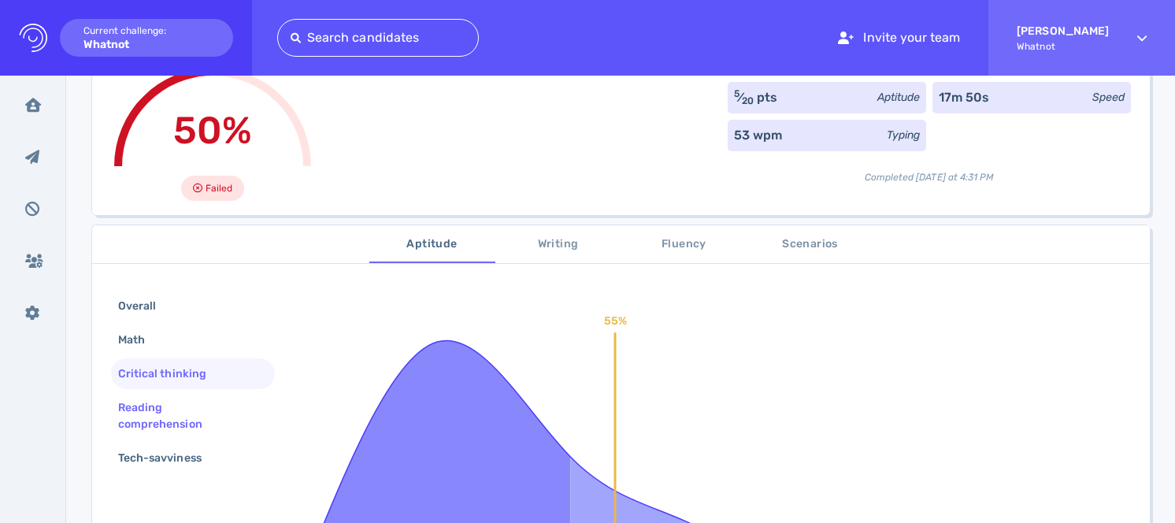
click at [198, 402] on div "Reading comprehension" at bounding box center [186, 415] width 143 height 39
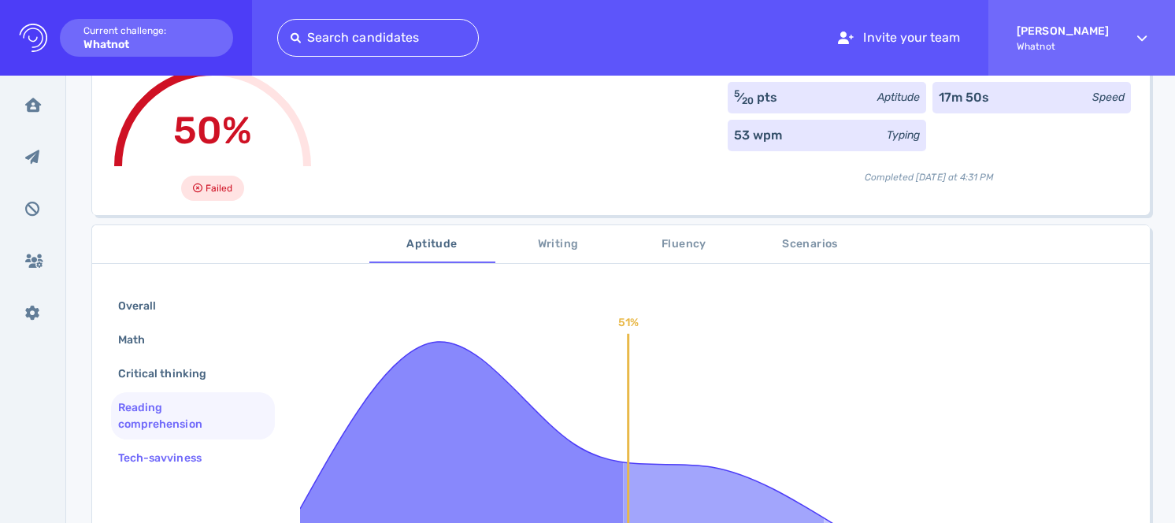
click at [185, 459] on div "Tech-savviness" at bounding box center [168, 458] width 106 height 23
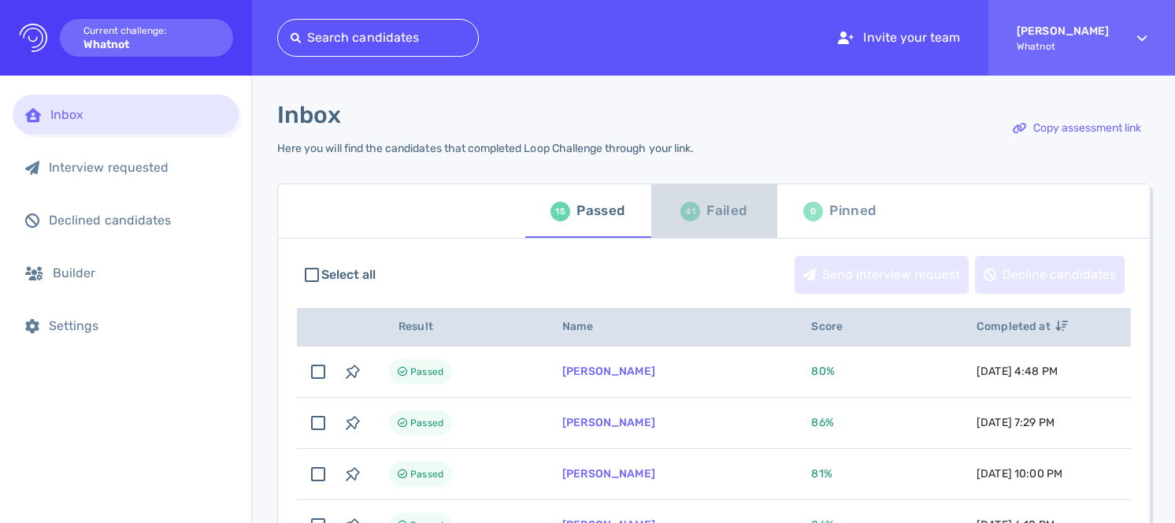
click at [712, 222] on div "Failed" at bounding box center [727, 211] width 40 height 24
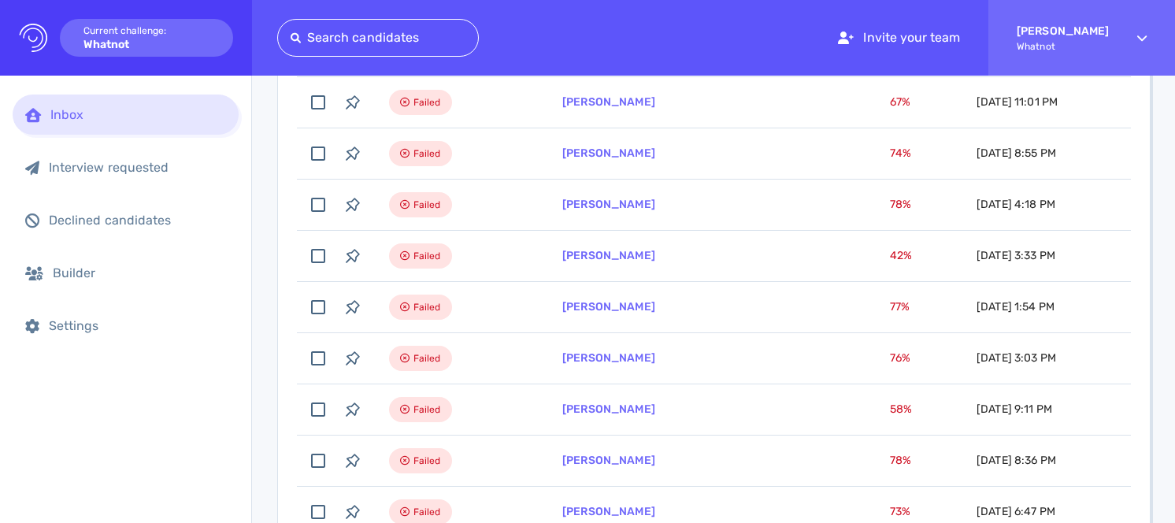
scroll to position [583, 0]
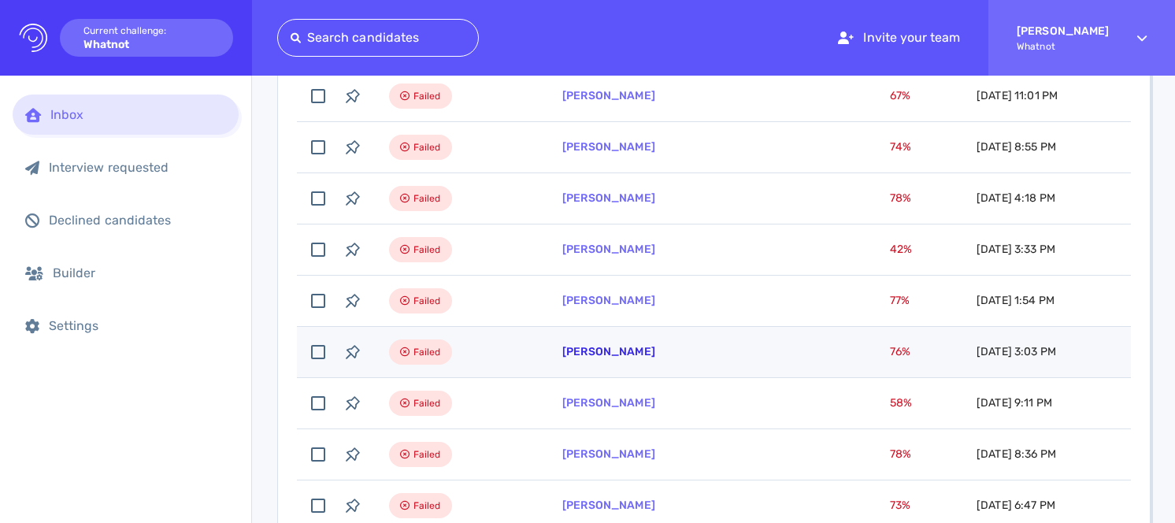
click at [608, 351] on link "[PERSON_NAME]" at bounding box center [608, 351] width 93 height 13
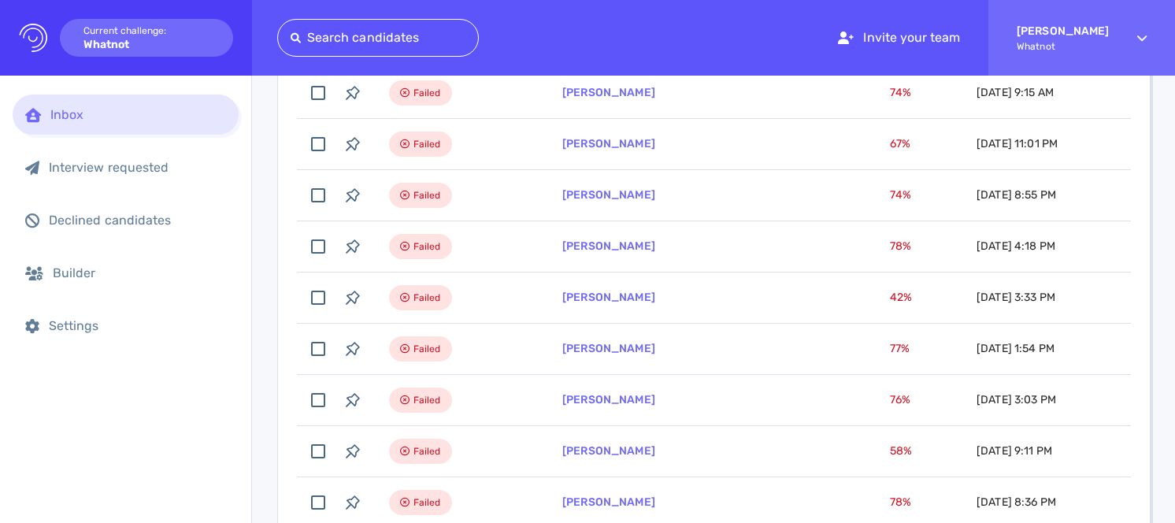
scroll to position [499, 0]
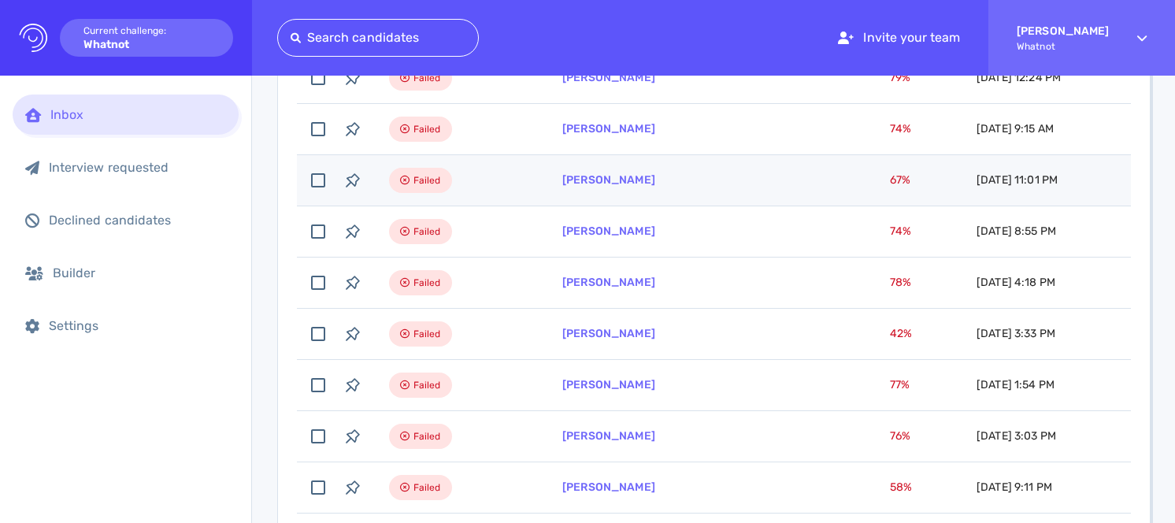
drag, startPoint x: 654, startPoint y: 179, endPoint x: 562, endPoint y: 183, distance: 92.2
click at [562, 183] on td "[PERSON_NAME]" at bounding box center [707, 180] width 328 height 51
checkbox input "true"
copy link "[PERSON_NAME]"
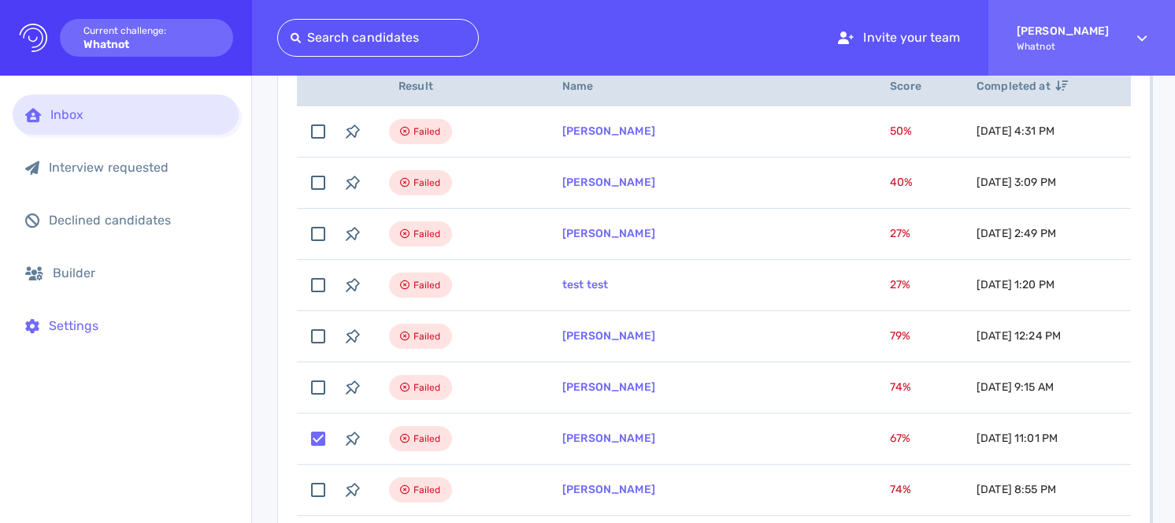
scroll to position [245, 0]
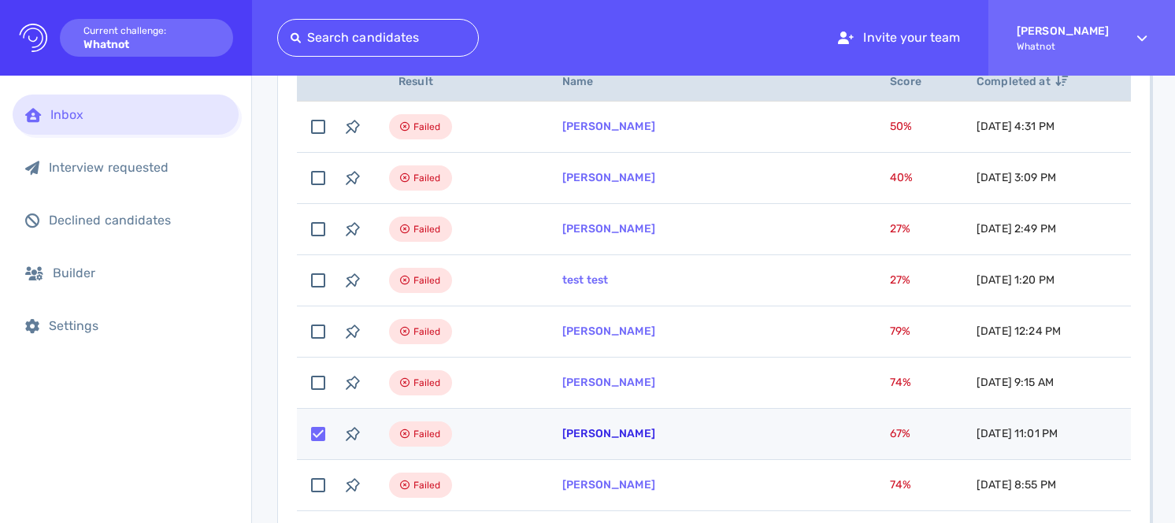
click at [616, 432] on link "[PERSON_NAME]" at bounding box center [608, 433] width 93 height 13
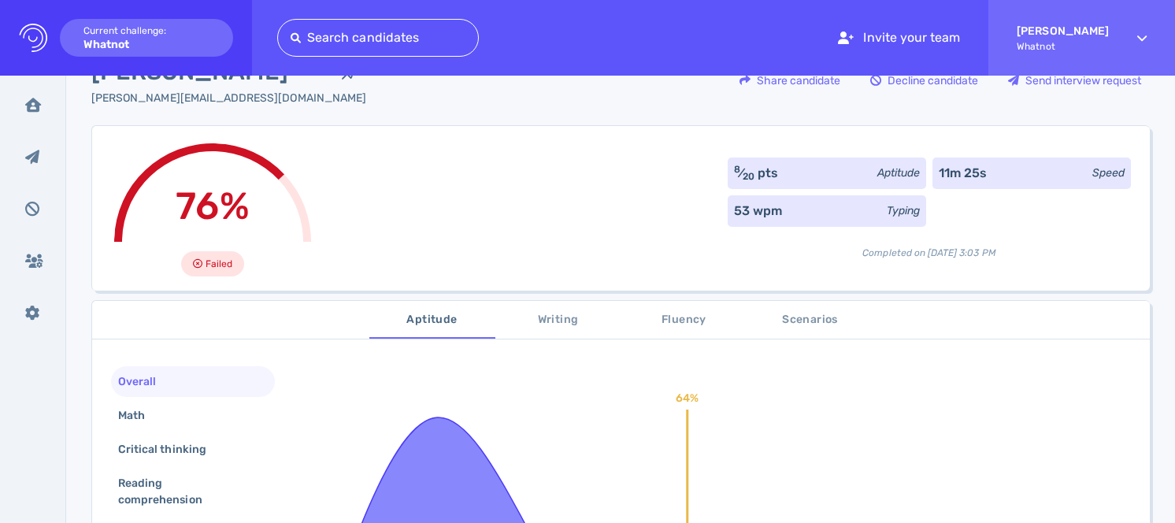
scroll to position [65, 0]
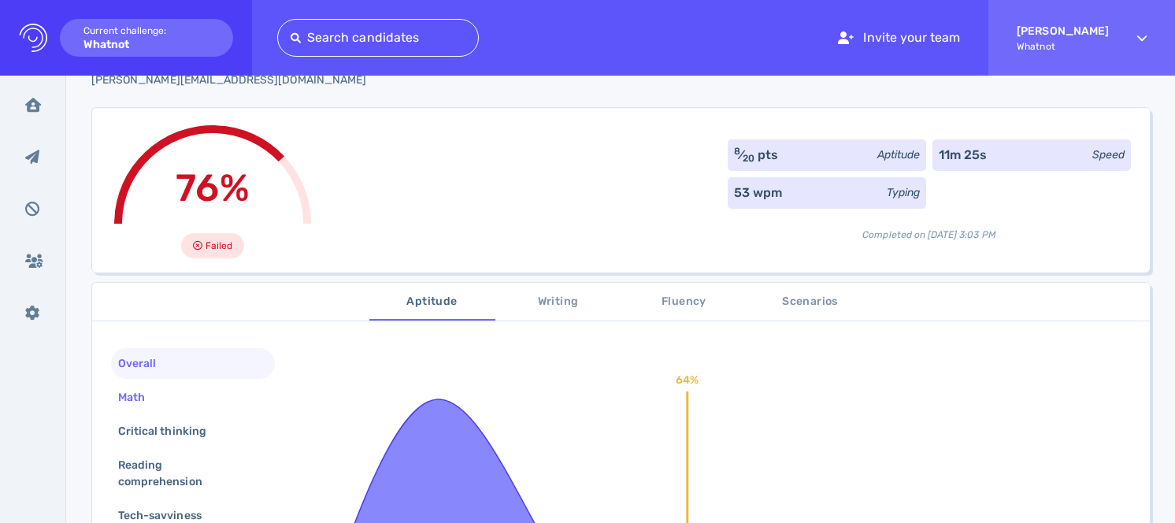
click at [210, 399] on div "Math" at bounding box center [193, 397] width 164 height 31
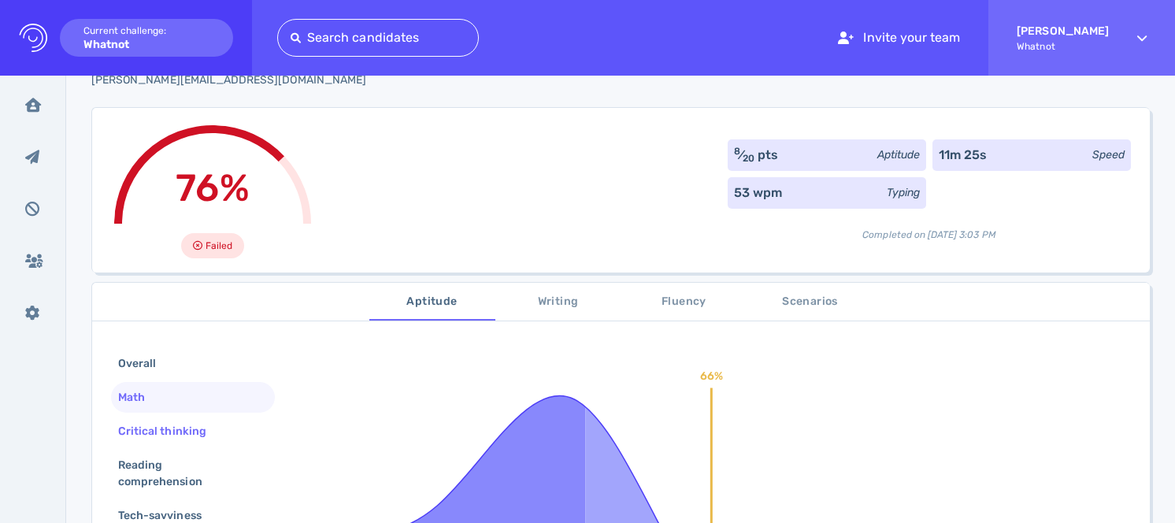
click at [203, 428] on div "Critical thinking" at bounding box center [170, 431] width 110 height 23
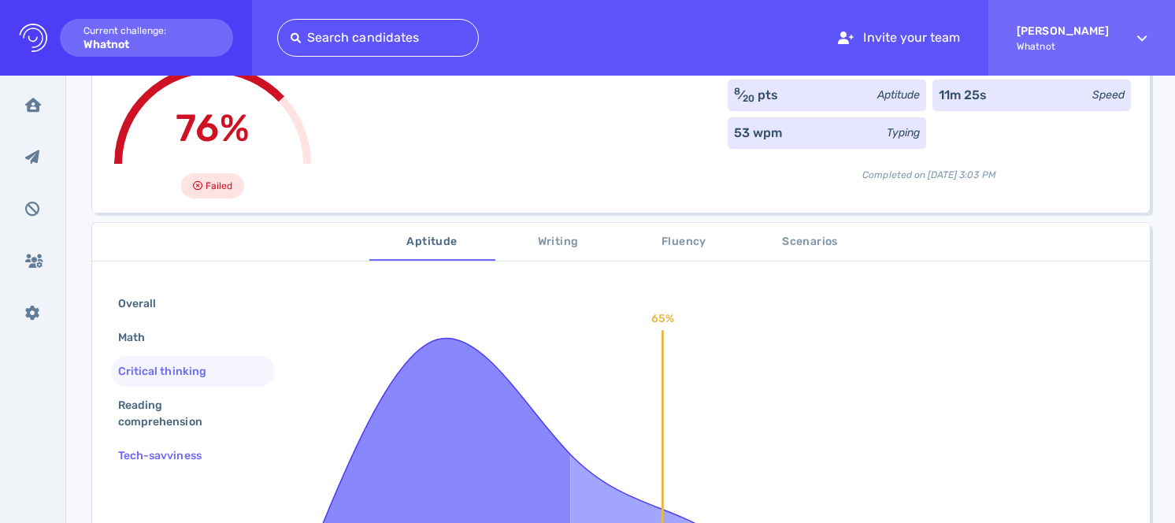
scroll to position [165, 0]
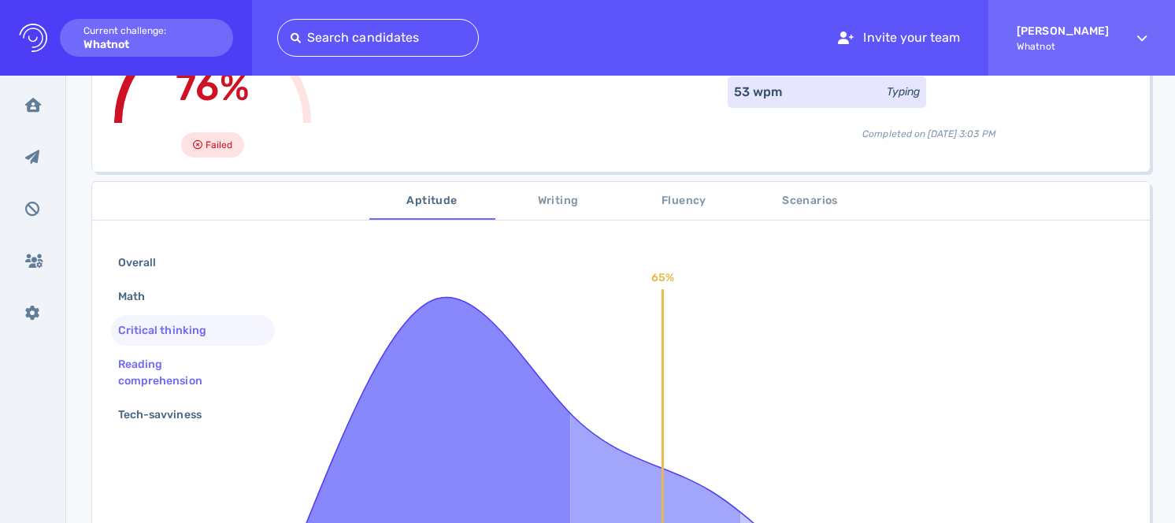
click at [195, 380] on div "Reading comprehension" at bounding box center [186, 372] width 143 height 39
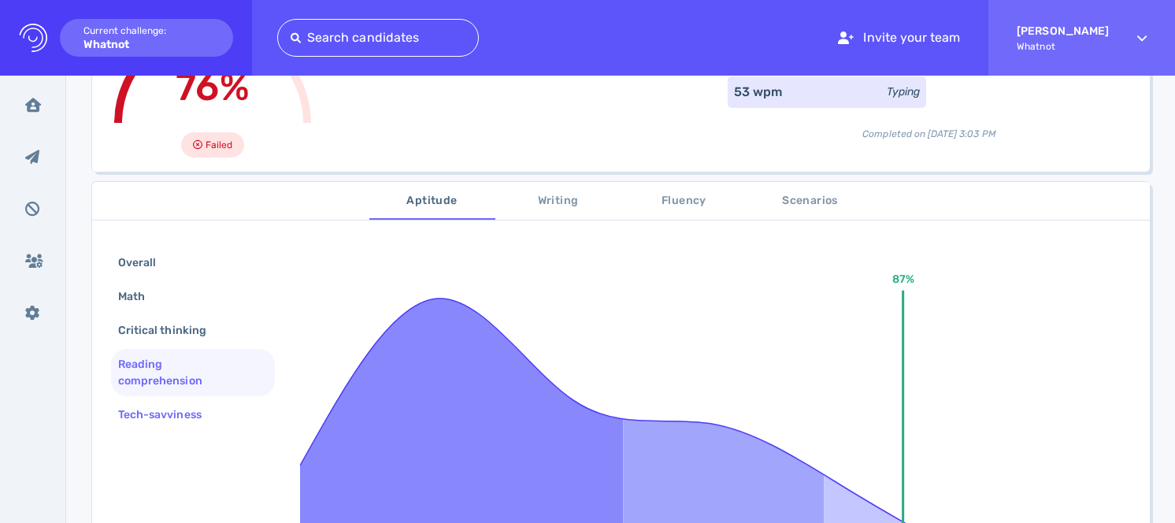
click at [198, 409] on div "Tech-savviness" at bounding box center [168, 414] width 106 height 23
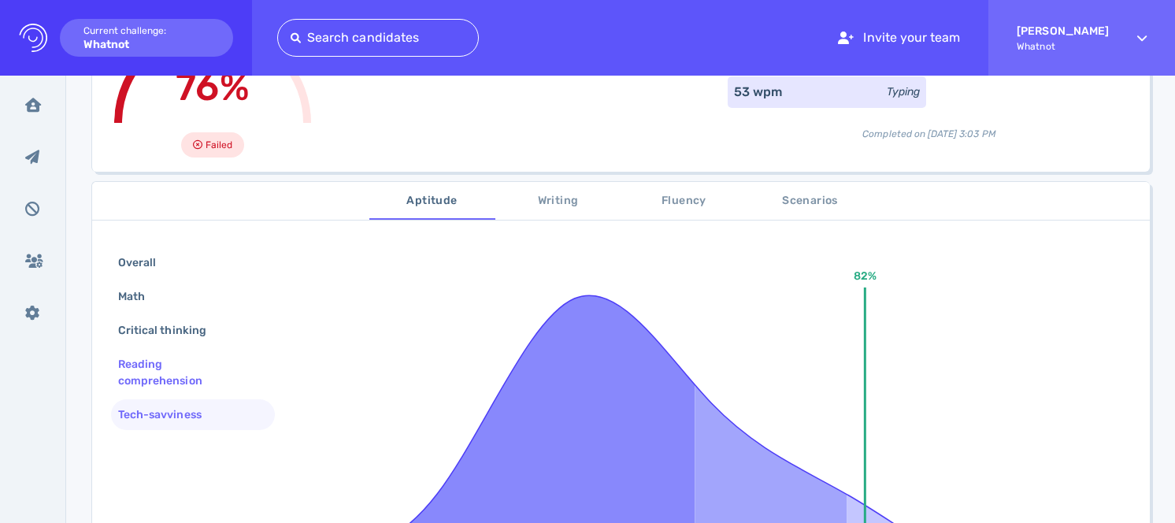
click at [197, 380] on div "Reading comprehension" at bounding box center [186, 372] width 143 height 39
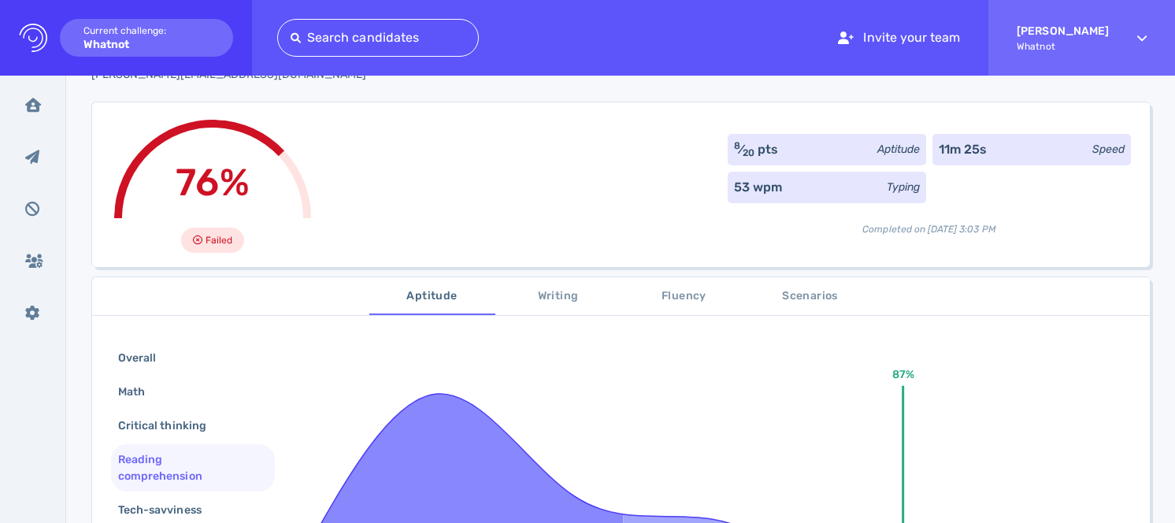
scroll to position [0, 0]
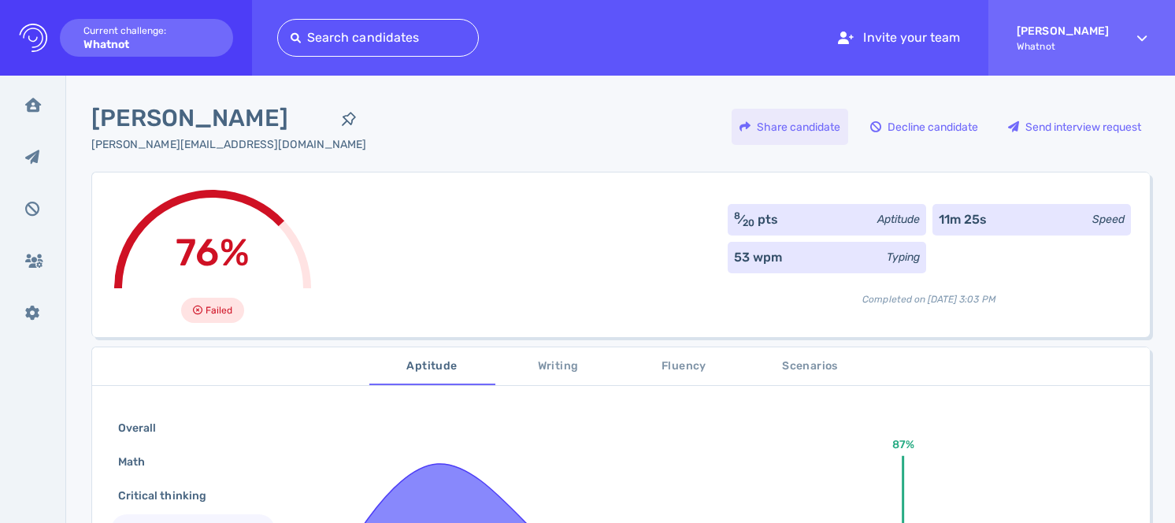
click at [793, 128] on div "Share candidate" at bounding box center [790, 127] width 117 height 36
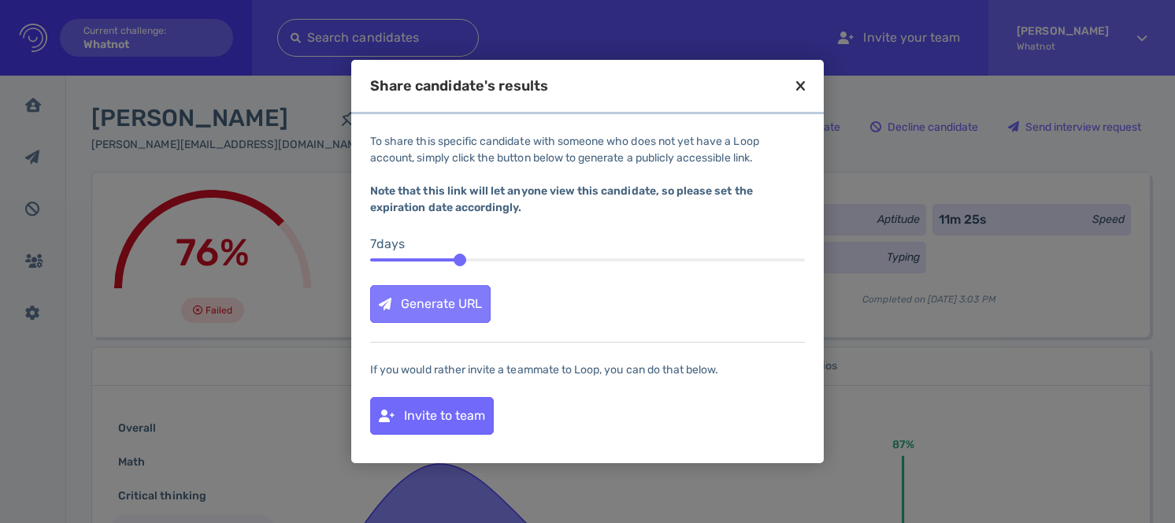
click at [460, 296] on div "Generate URL" at bounding box center [430, 304] width 119 height 36
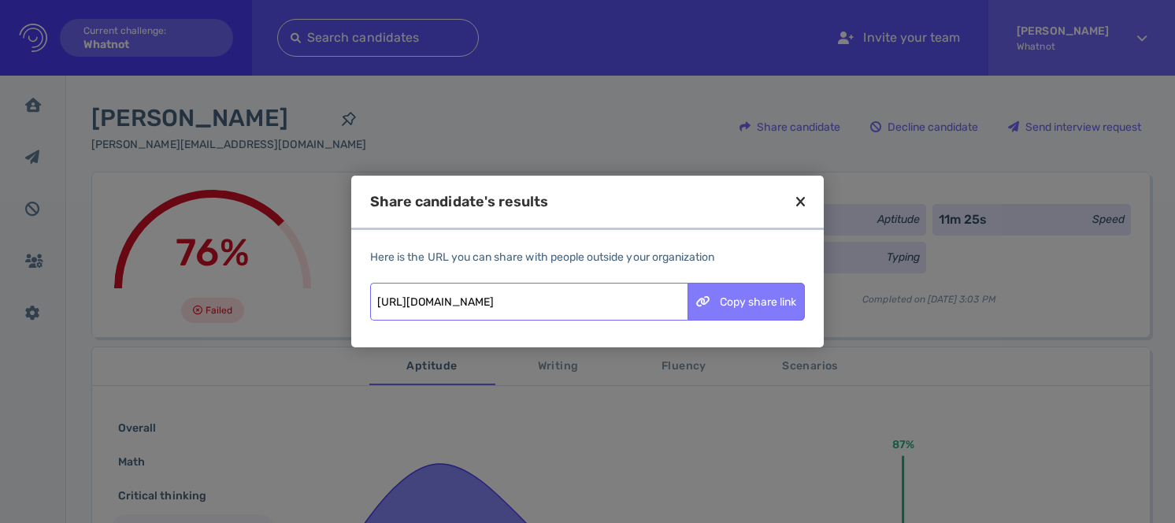
click at [740, 303] on div "Copy share link" at bounding box center [746, 302] width 116 height 36
click at [803, 201] on icon at bounding box center [800, 202] width 9 height 14
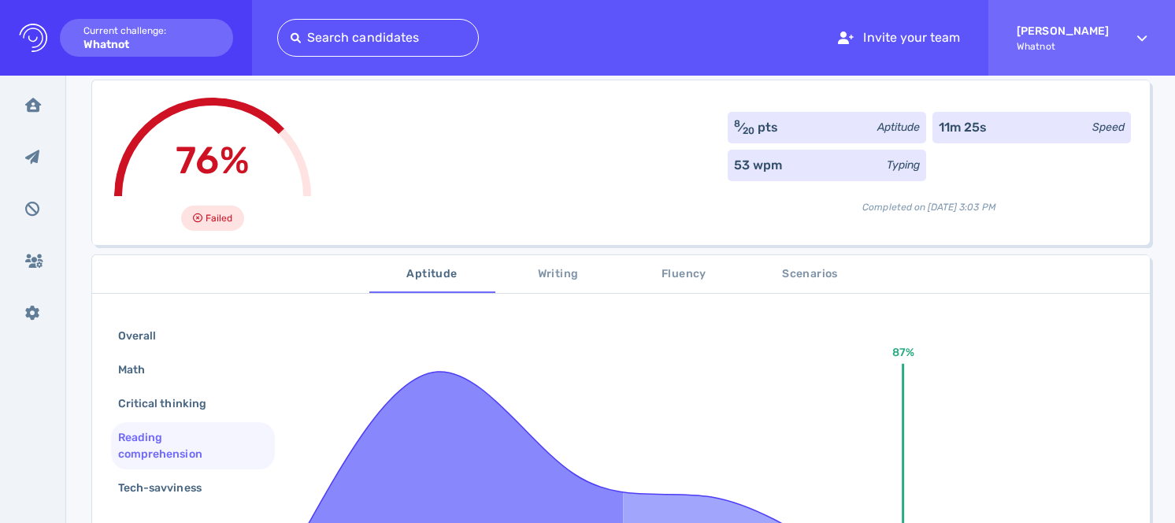
scroll to position [81, 0]
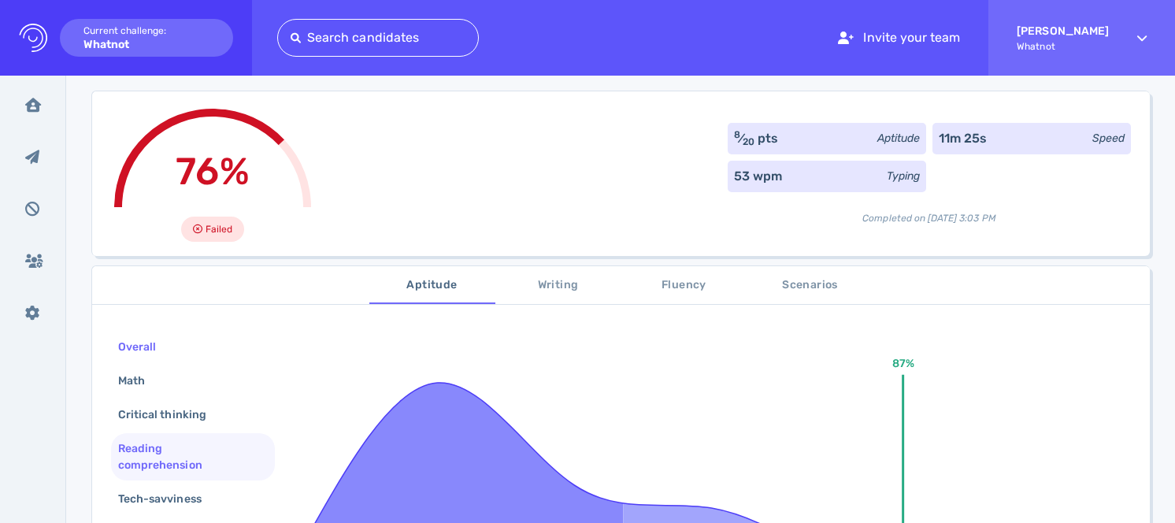
click at [183, 358] on div "Overall" at bounding box center [193, 347] width 164 height 31
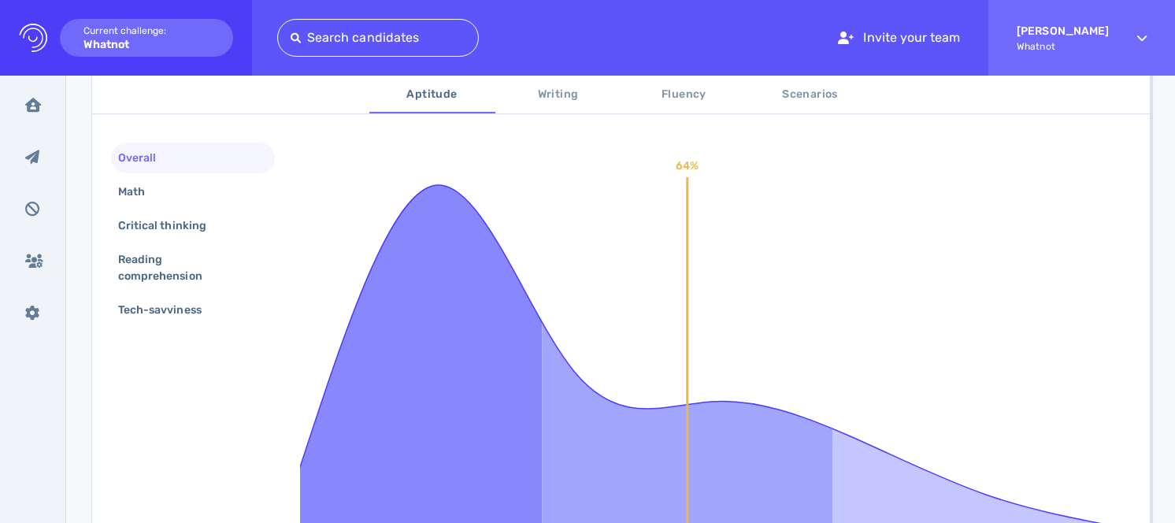
scroll to position [337, 0]
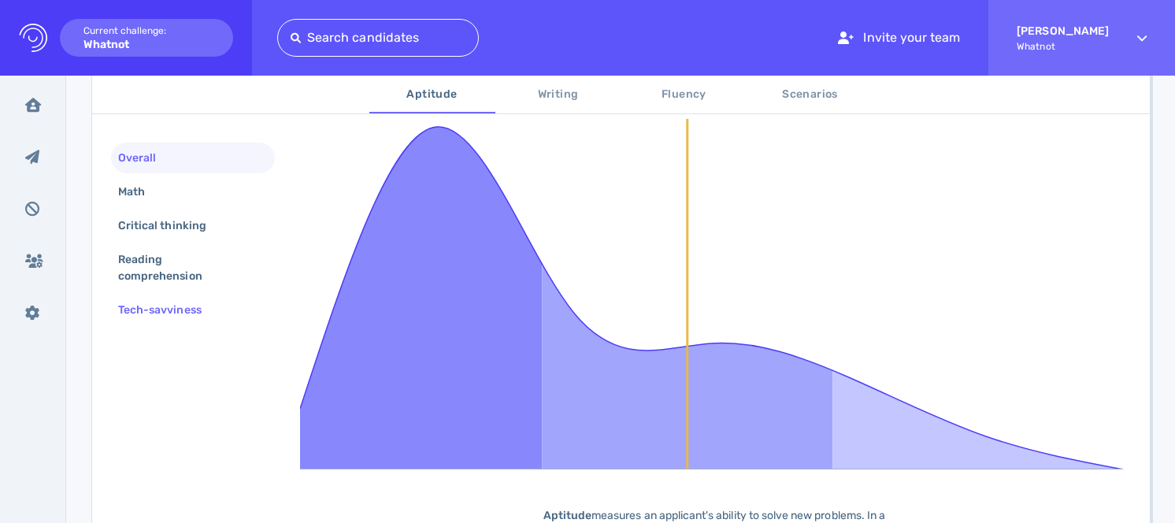
click at [258, 302] on div "Tech-savviness" at bounding box center [193, 310] width 164 height 31
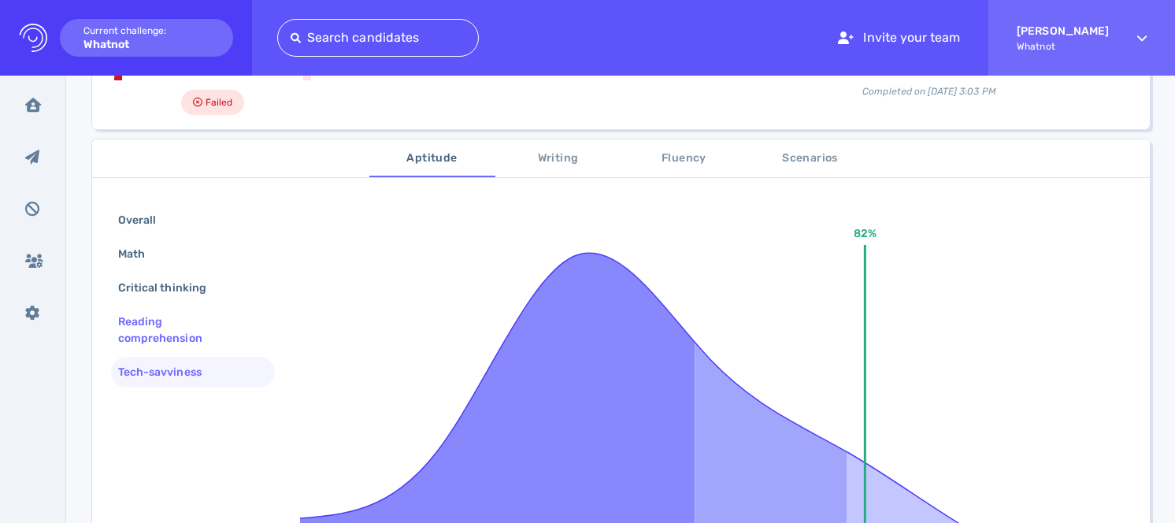
scroll to position [207, 0]
click at [241, 273] on div "Overall Math Critical thinking Reading comprehension Tech-savviness" at bounding box center [193, 299] width 164 height 186
click at [222, 255] on div "Math" at bounding box center [193, 254] width 164 height 31
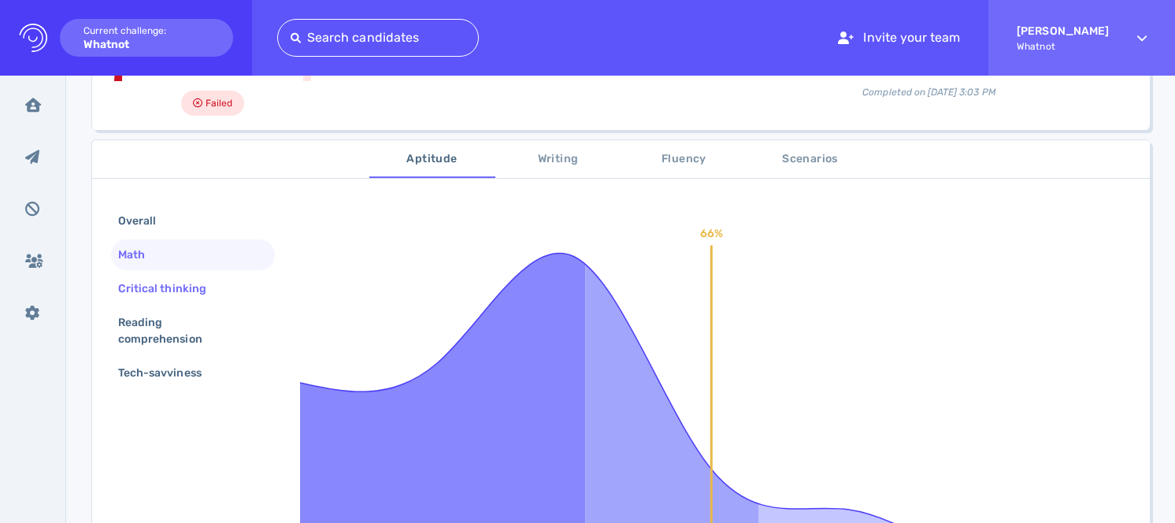
click at [221, 288] on div "Critical thinking" at bounding box center [170, 288] width 110 height 23
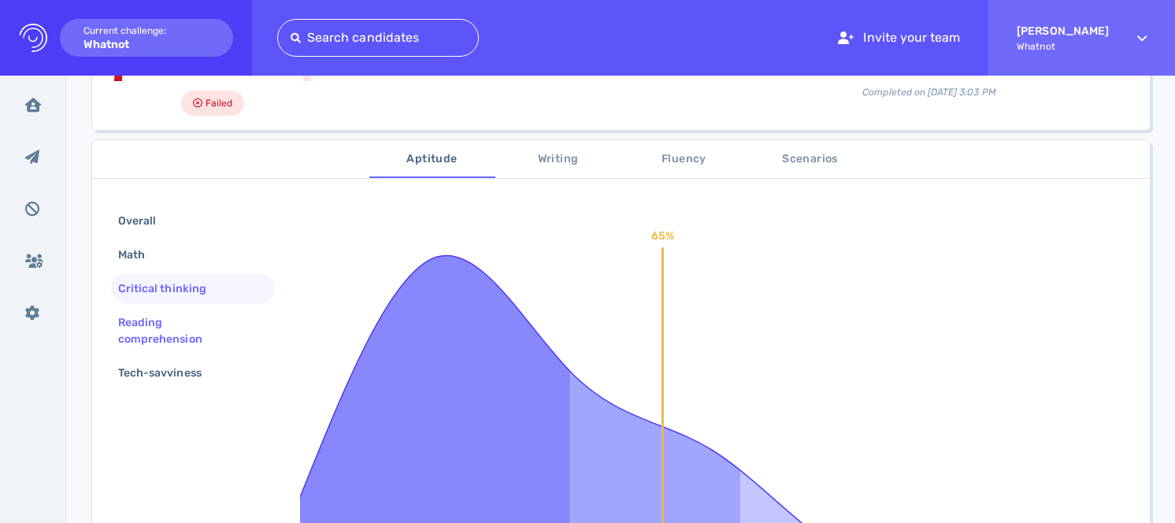
click at [202, 319] on div "Reading comprehension" at bounding box center [186, 330] width 143 height 39
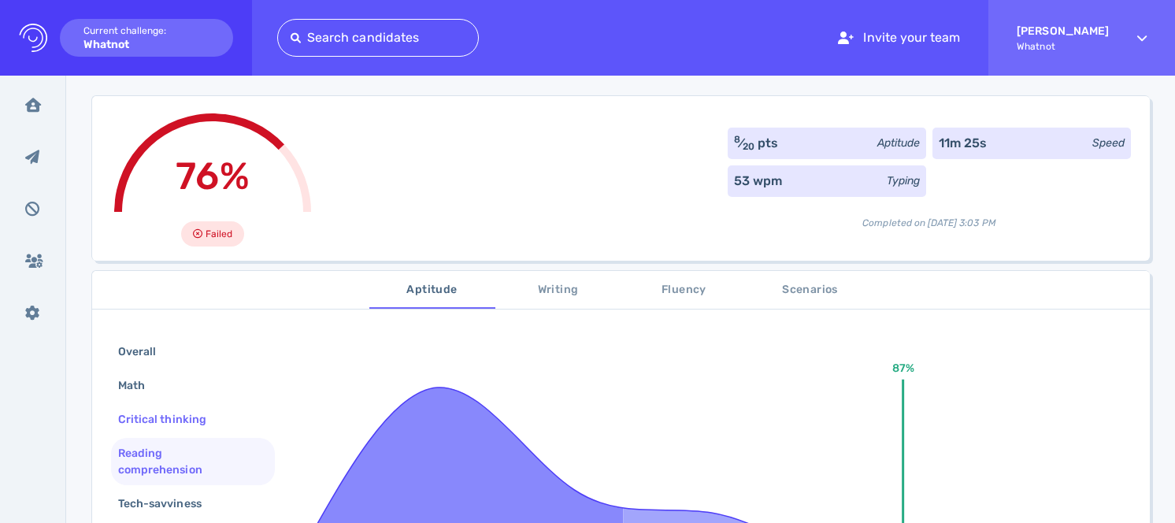
scroll to position [0, 0]
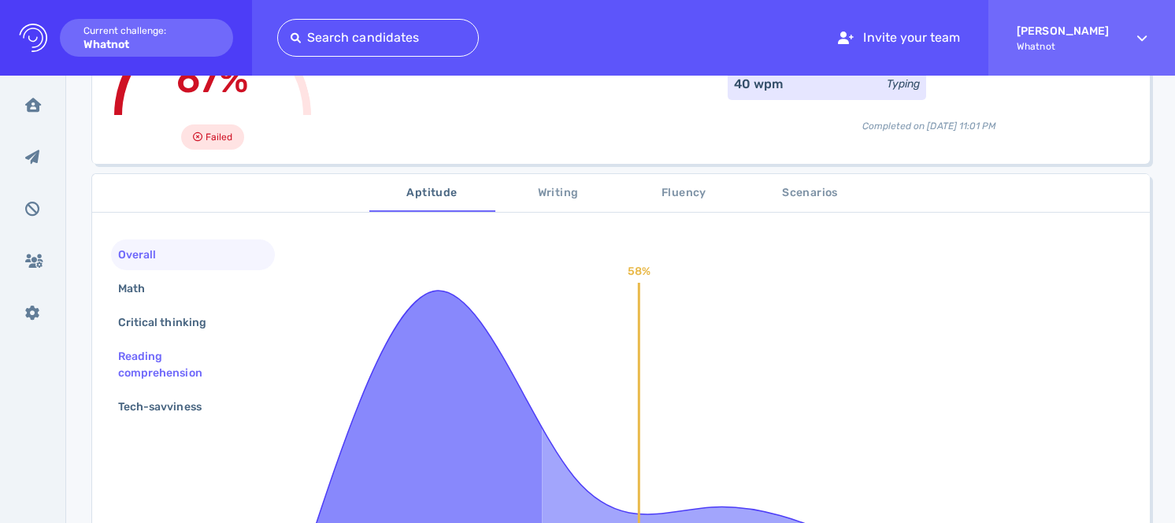
scroll to position [191, 0]
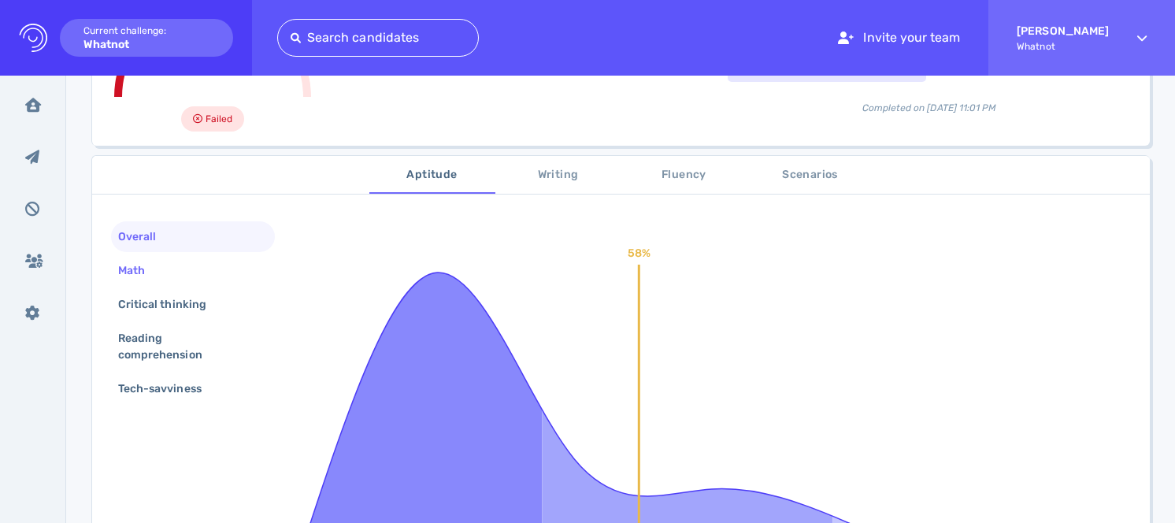
click at [217, 284] on div "Math" at bounding box center [193, 270] width 164 height 31
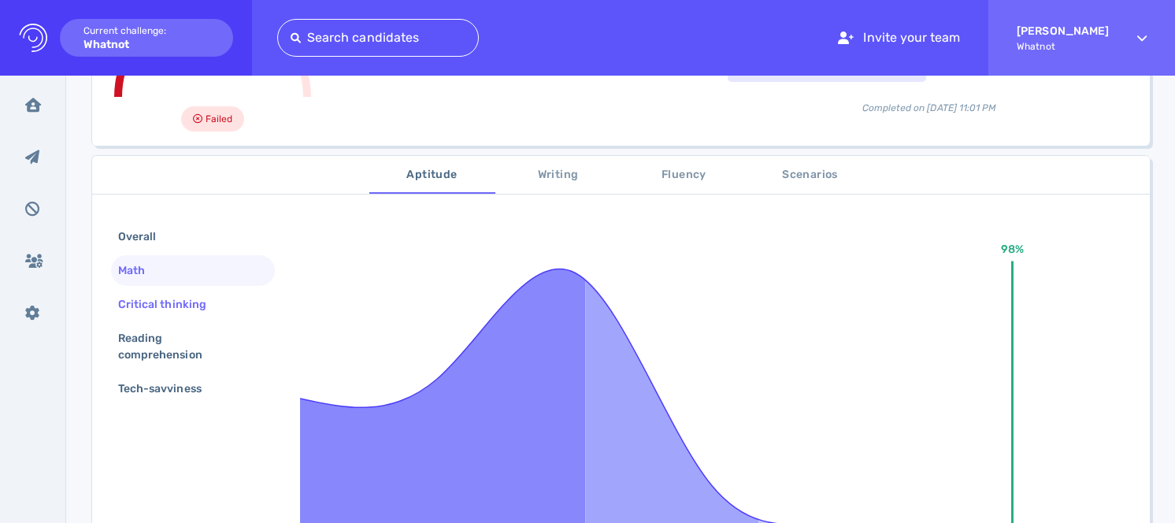
click at [217, 302] on div "Critical thinking" at bounding box center [170, 304] width 110 height 23
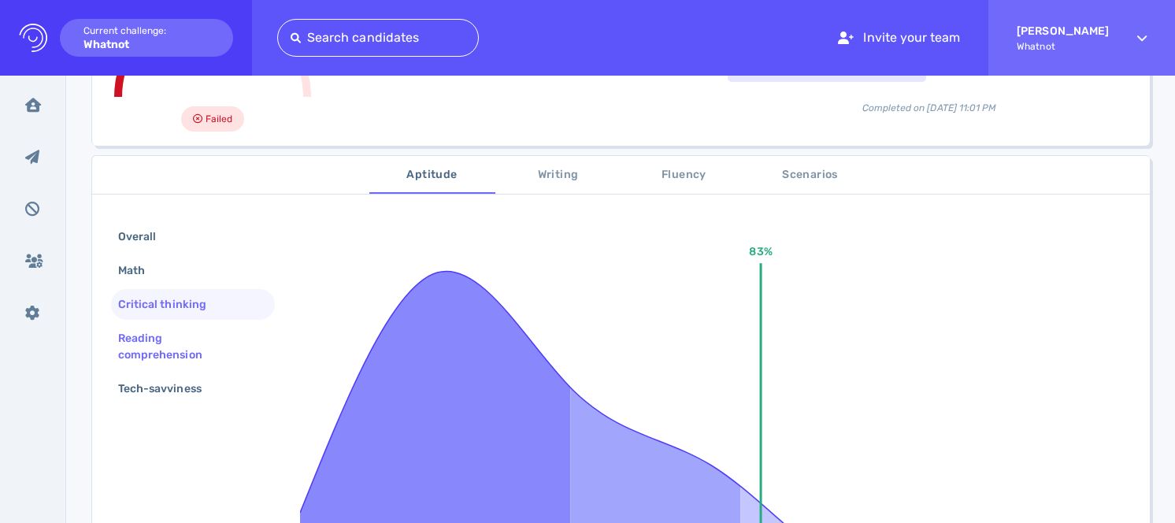
click at [210, 330] on div "Reading comprehension" at bounding box center [186, 346] width 143 height 39
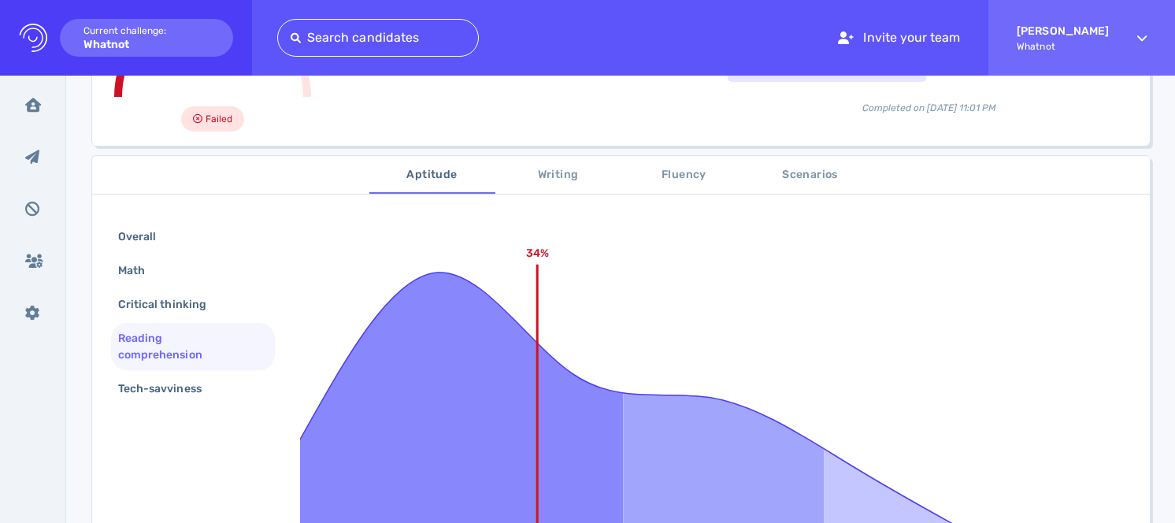
click at [208, 371] on div "Overall Math Critical thinking Reading comprehension Tech-savviness" at bounding box center [193, 314] width 164 height 186
click at [211, 388] on div "Tech-savviness" at bounding box center [168, 388] width 106 height 23
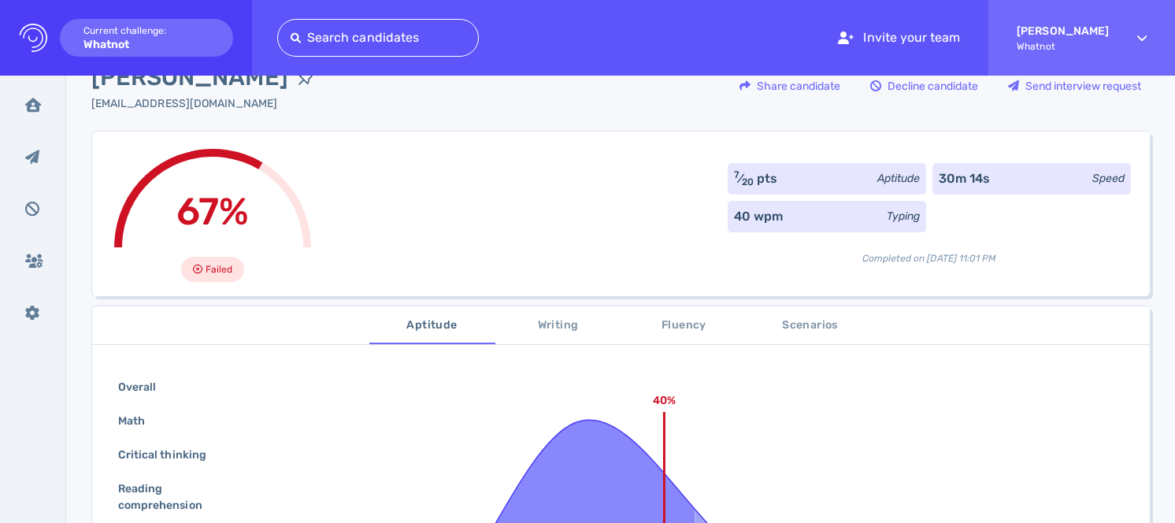
scroll to position [0, 0]
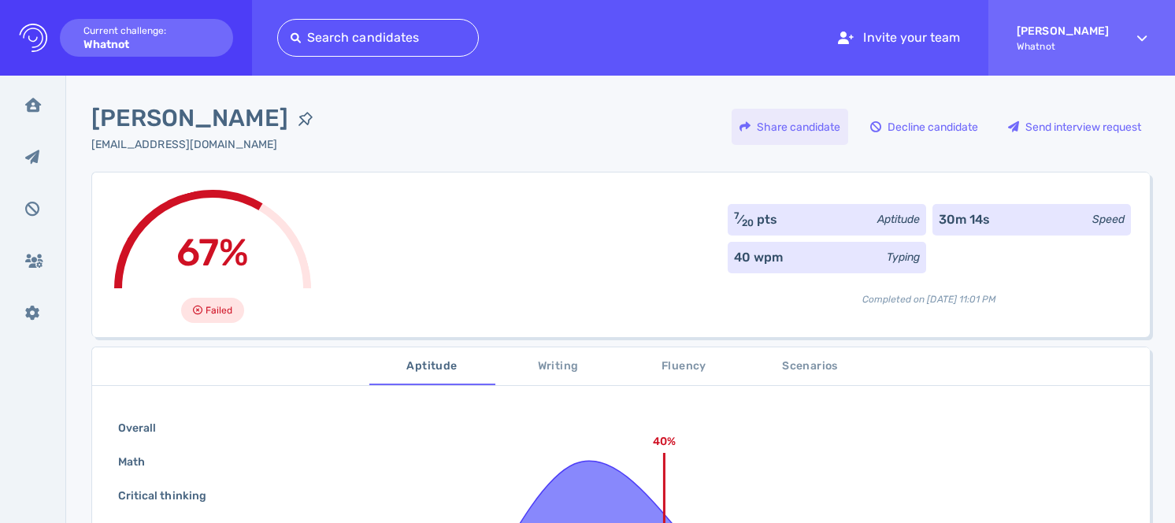
click at [796, 130] on div "Share candidate" at bounding box center [790, 127] width 117 height 36
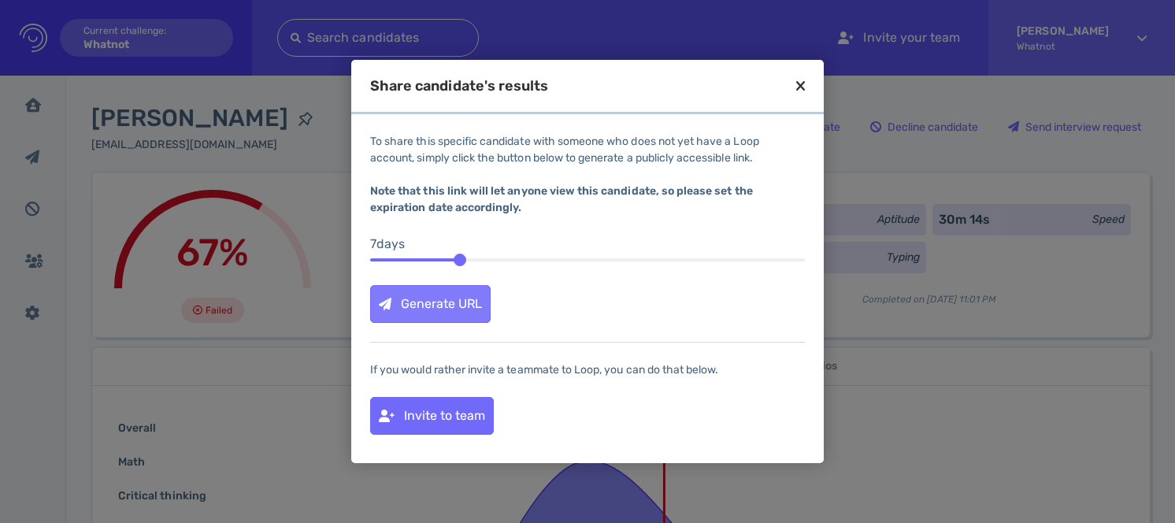
click at [461, 301] on div "Generate URL" at bounding box center [430, 304] width 119 height 36
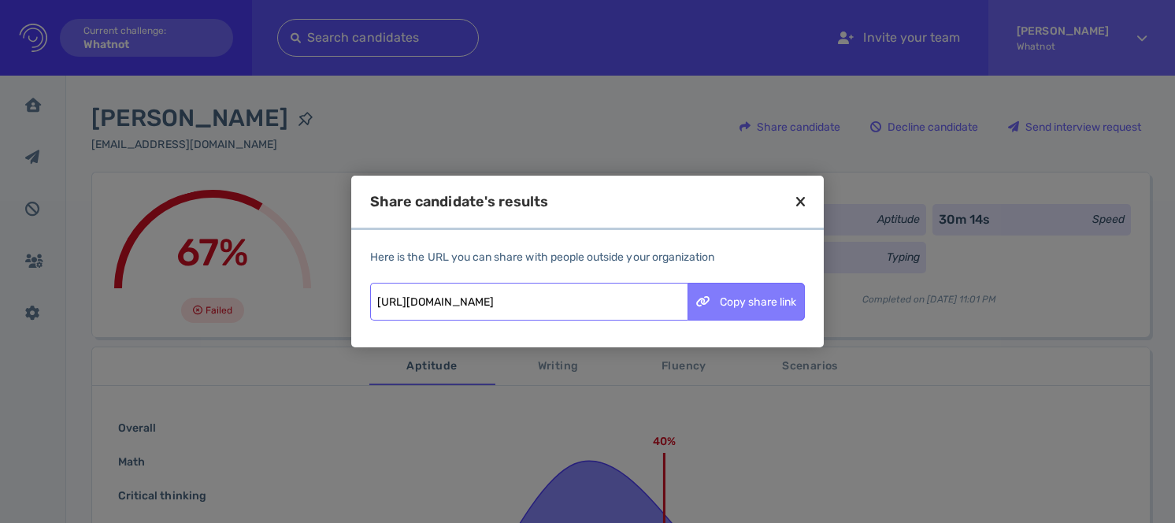
click at [754, 300] on div "Copy share link" at bounding box center [746, 302] width 116 height 36
drag, startPoint x: 45, startPoint y: 103, endPoint x: 36, endPoint y: 106, distance: 9.0
click at [45, 103] on div at bounding box center [587, 261] width 1175 height 523
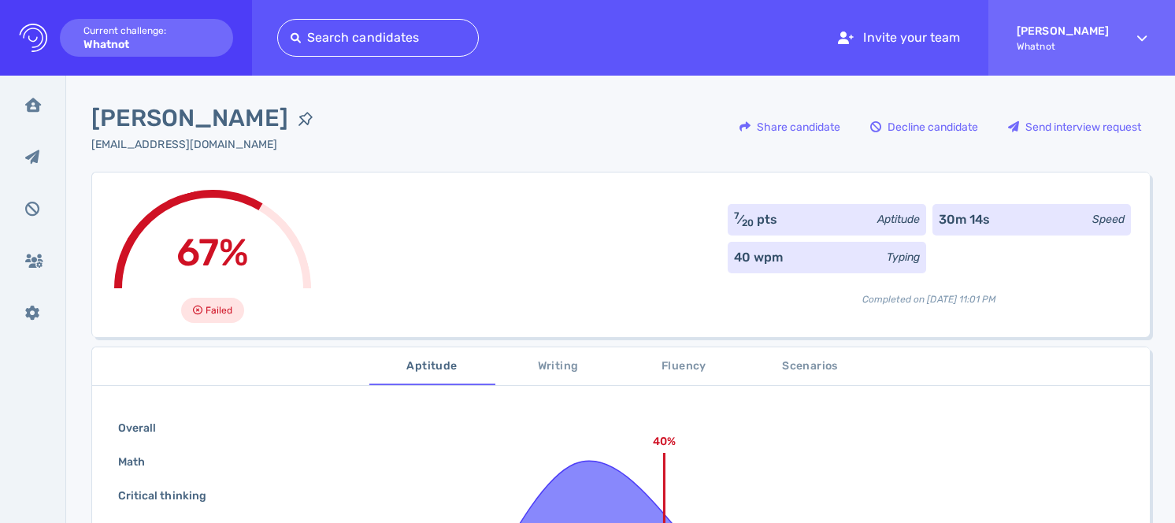
click at [36, 106] on div at bounding box center [587, 261] width 1175 height 523
click at [35, 107] on icon at bounding box center [33, 105] width 16 height 14
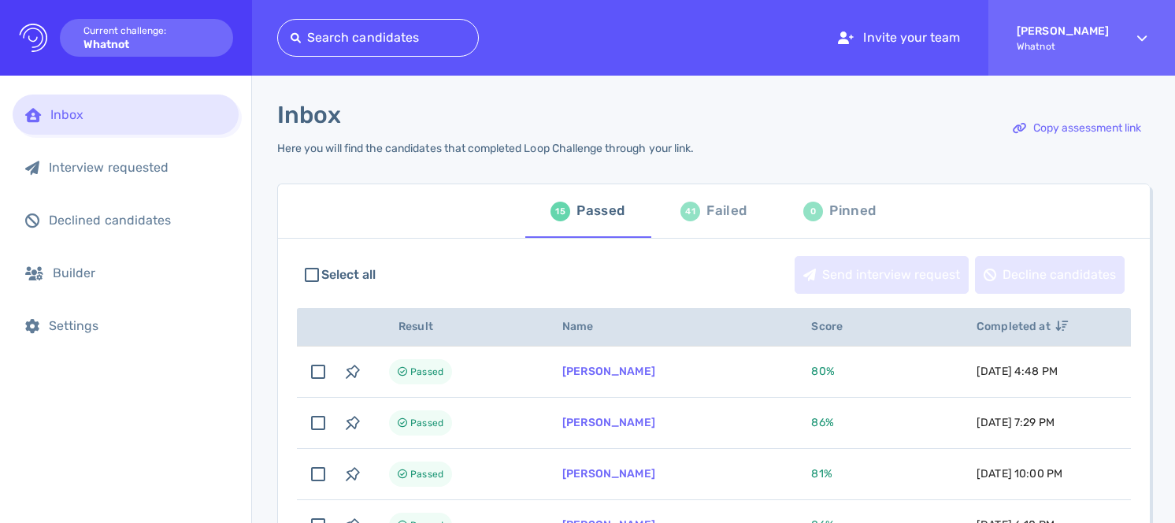
click at [708, 210] on div "Failed" at bounding box center [727, 211] width 40 height 24
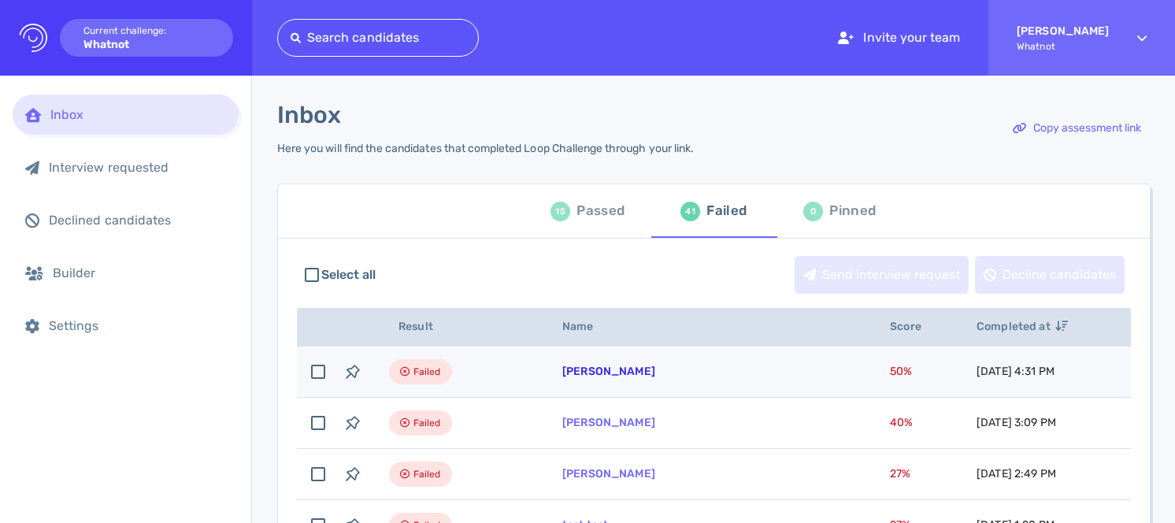
click at [614, 367] on link "[PERSON_NAME]" at bounding box center [608, 371] width 93 height 13
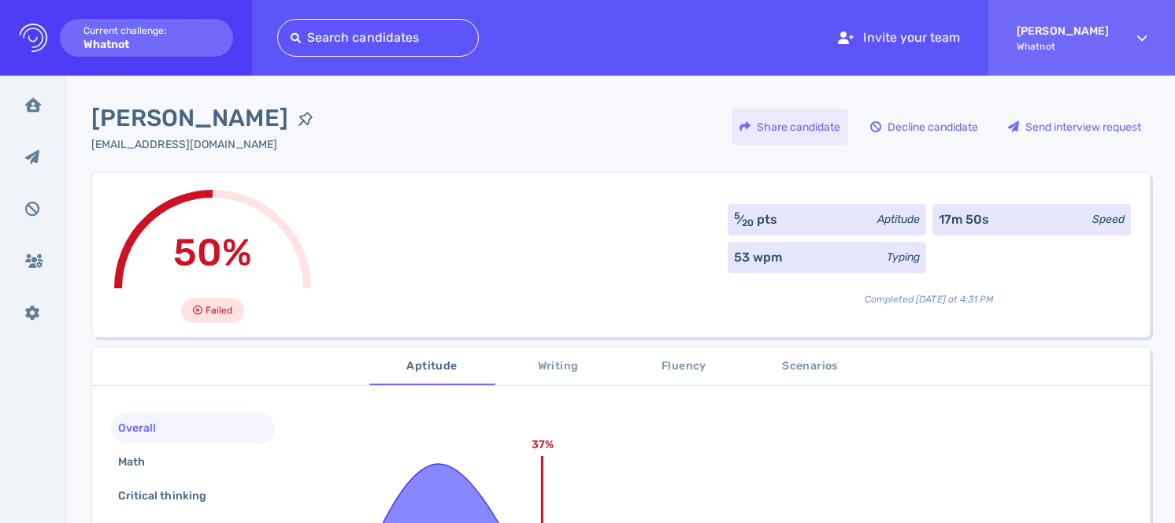
click at [776, 139] on div "Share candidate" at bounding box center [790, 127] width 117 height 36
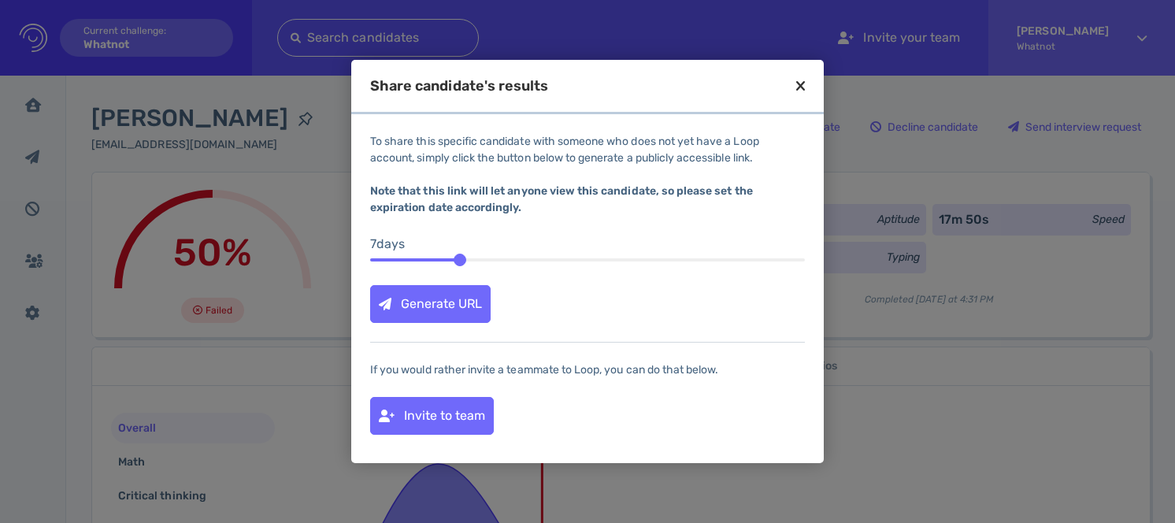
click at [473, 301] on div "Generate URL" at bounding box center [430, 304] width 119 height 36
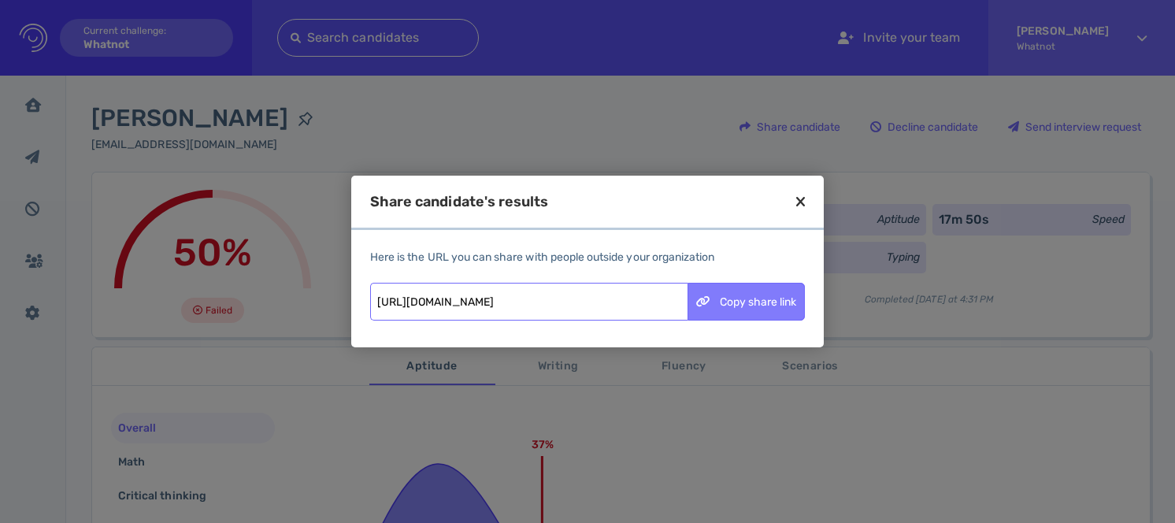
click at [727, 299] on div "Copy share link" at bounding box center [746, 302] width 116 height 36
click at [795, 198] on div "Share candidate's results" at bounding box center [587, 212] width 473 height 35
click at [799, 202] on icon at bounding box center [800, 202] width 9 height 14
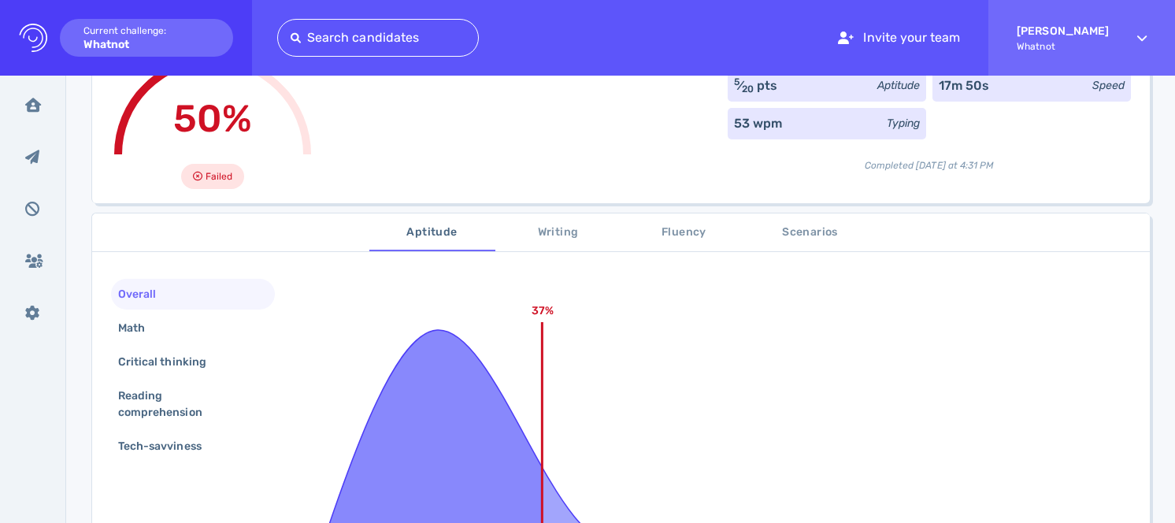
scroll to position [139, 0]
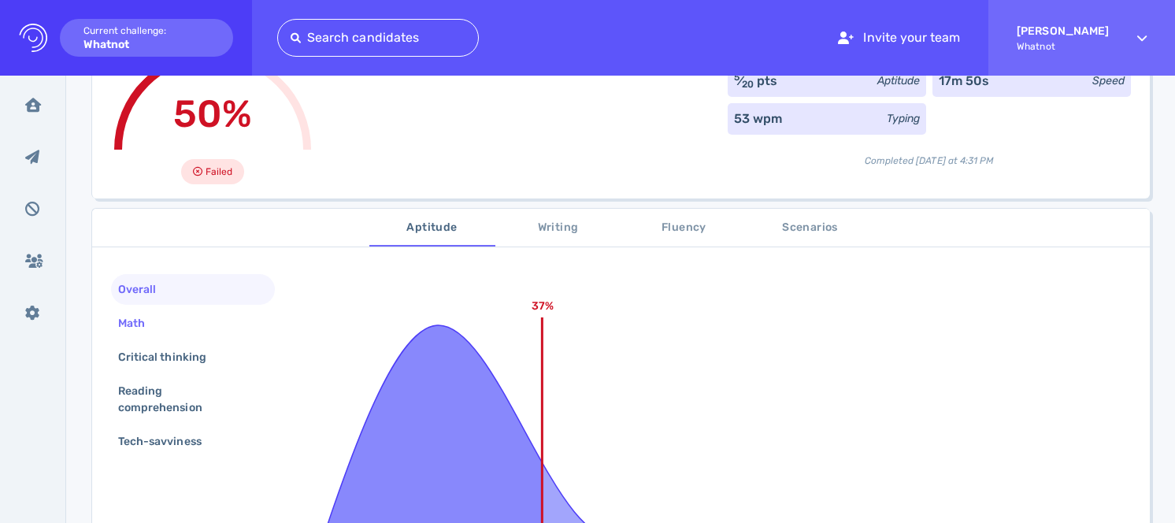
click at [213, 324] on div "Math" at bounding box center [193, 323] width 164 height 31
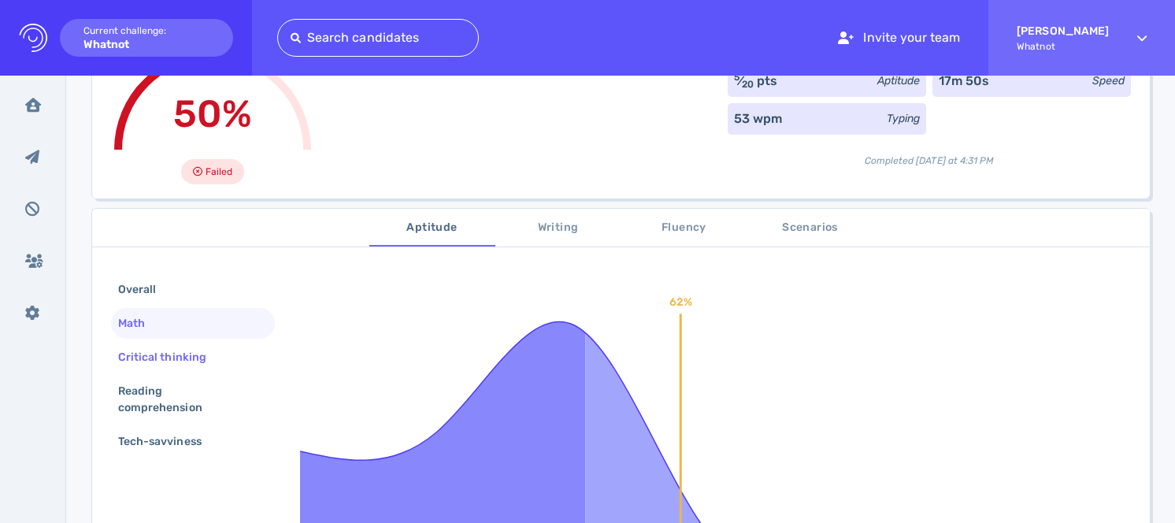
click at [209, 352] on div "Critical thinking" at bounding box center [170, 357] width 110 height 23
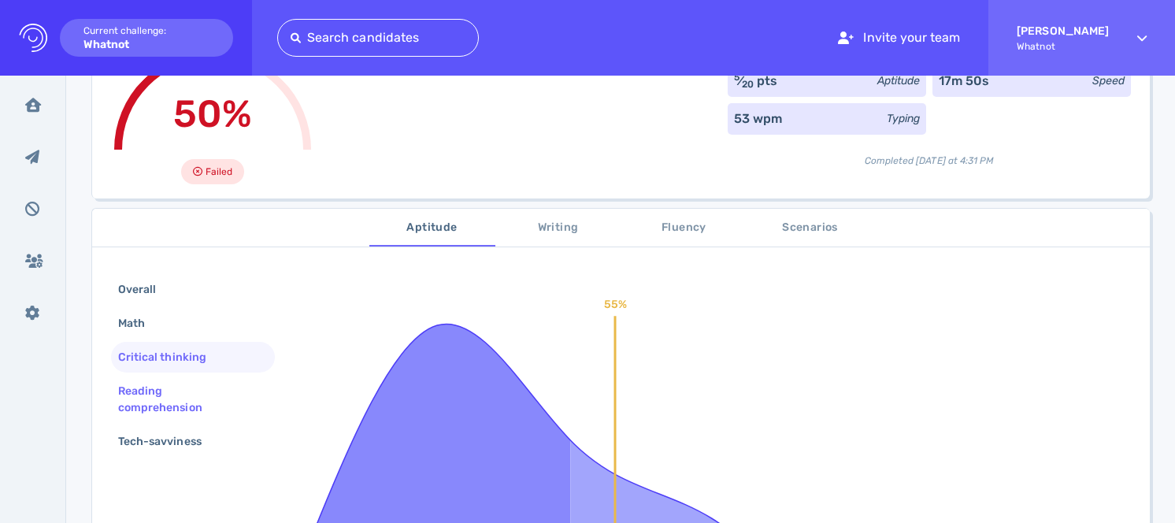
click at [201, 390] on div "Reading comprehension" at bounding box center [186, 399] width 143 height 39
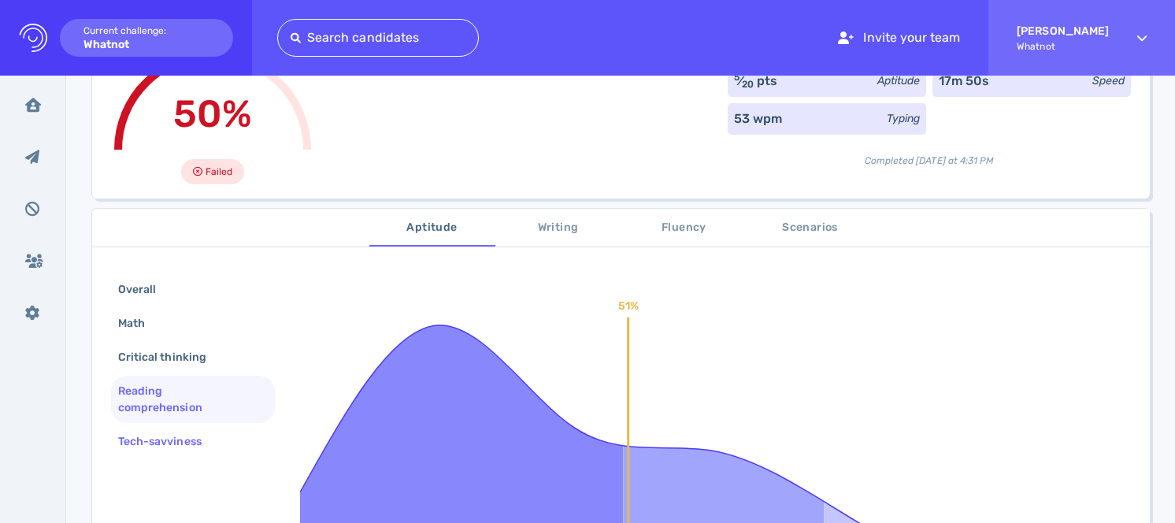
click at [206, 426] on div "Tech-savviness" at bounding box center [193, 441] width 164 height 31
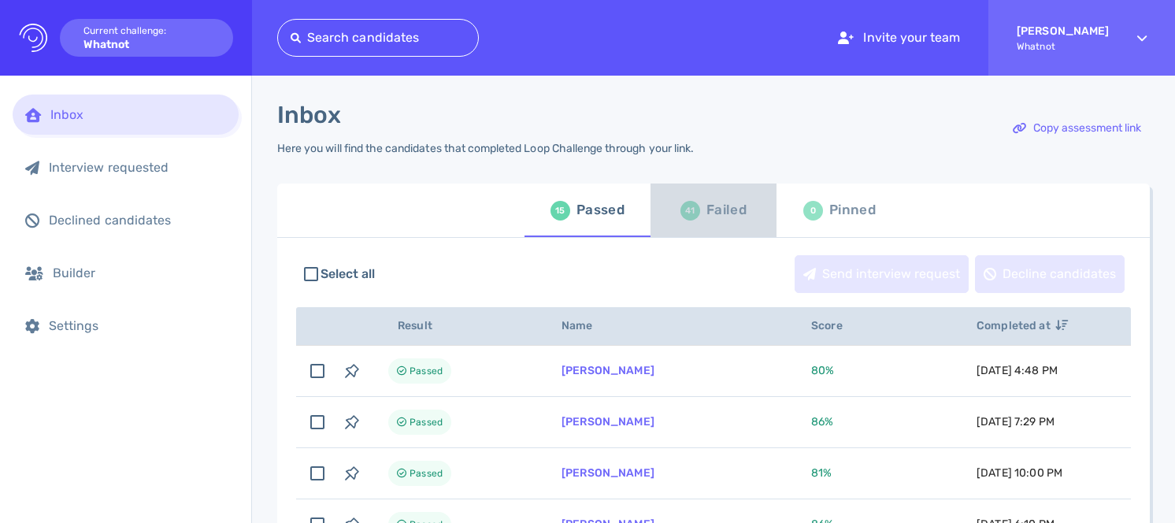
click at [714, 218] on div "Failed" at bounding box center [727, 210] width 40 height 24
